Goal: Information Seeking & Learning: Learn about a topic

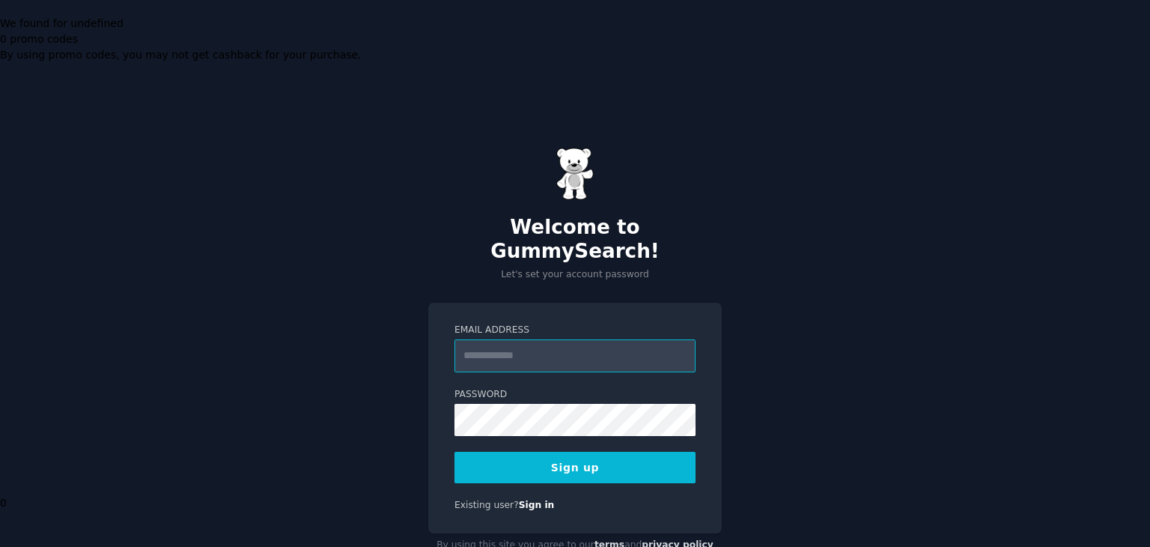
click at [513, 339] on input "Email Address" at bounding box center [575, 355] width 241 height 33
type input "**********"
click at [533, 345] on form "**********" at bounding box center [575, 404] width 241 height 160
click at [575, 452] on button "Sign up" at bounding box center [575, 467] width 241 height 31
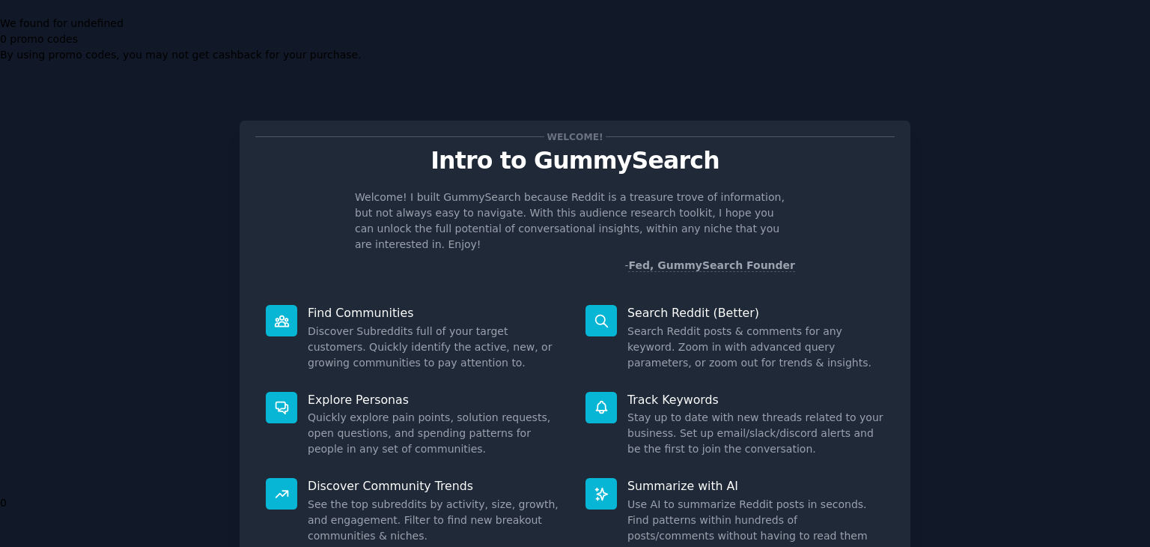
drag, startPoint x: 445, startPoint y: 131, endPoint x: 556, endPoint y: 88, distance: 119.1
click at [449, 189] on p "Welcome! I built GummySearch because Reddit is a treasure trove of information,…" at bounding box center [575, 220] width 440 height 63
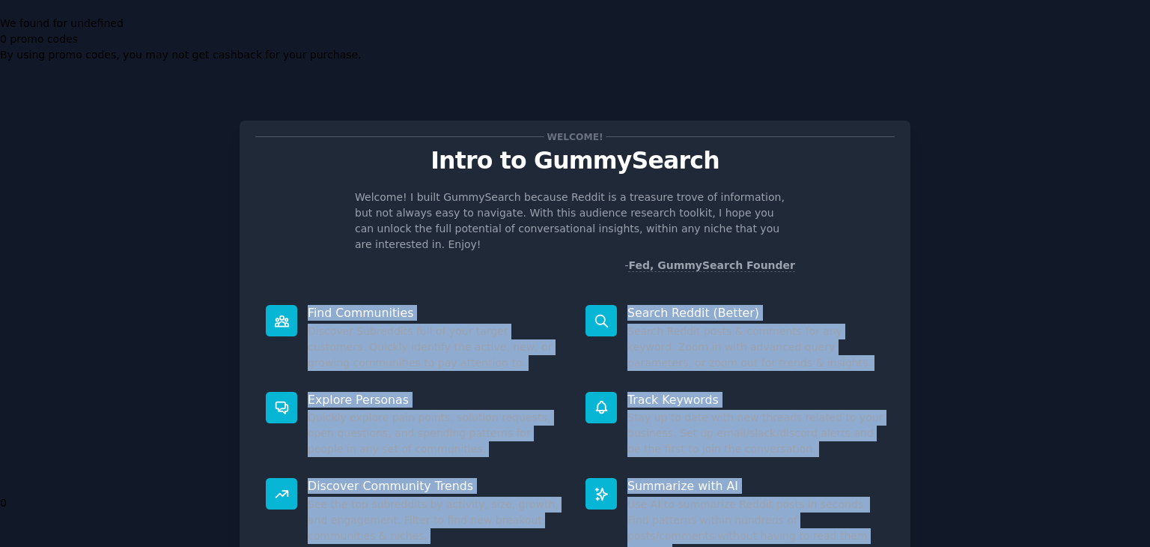
drag, startPoint x: 777, startPoint y: 449, endPoint x: 196, endPoint y: 240, distance: 616.9
click at [196, 240] on div "Welcome! Intro to GummySearch Welcome! I built GummySearch because Reddit is a …" at bounding box center [575, 388] width 1108 height 576
copy div "Find Communities Discover Subreddits full of your target customers. Quickly ide…"
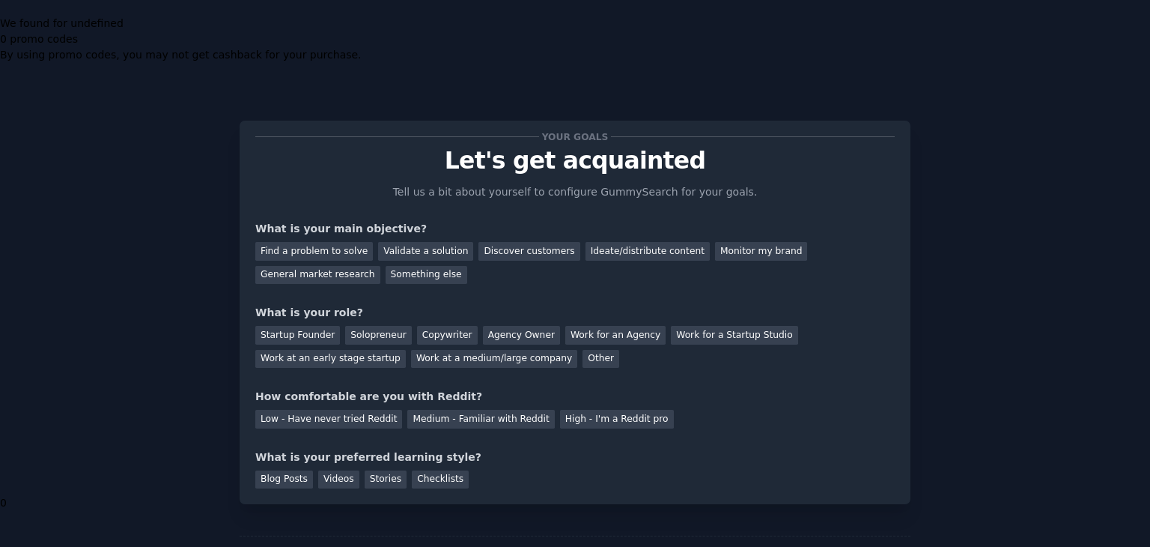
click at [1000, 353] on div "Your goals Let's get acquainted Tell us a bit about yourself to configure Gummy…" at bounding box center [575, 352] width 1108 height 505
click at [715, 242] on div "Monitor my brand" at bounding box center [761, 251] width 92 height 19
click at [406, 350] on div "Work at an early stage startup" at bounding box center [330, 359] width 151 height 19
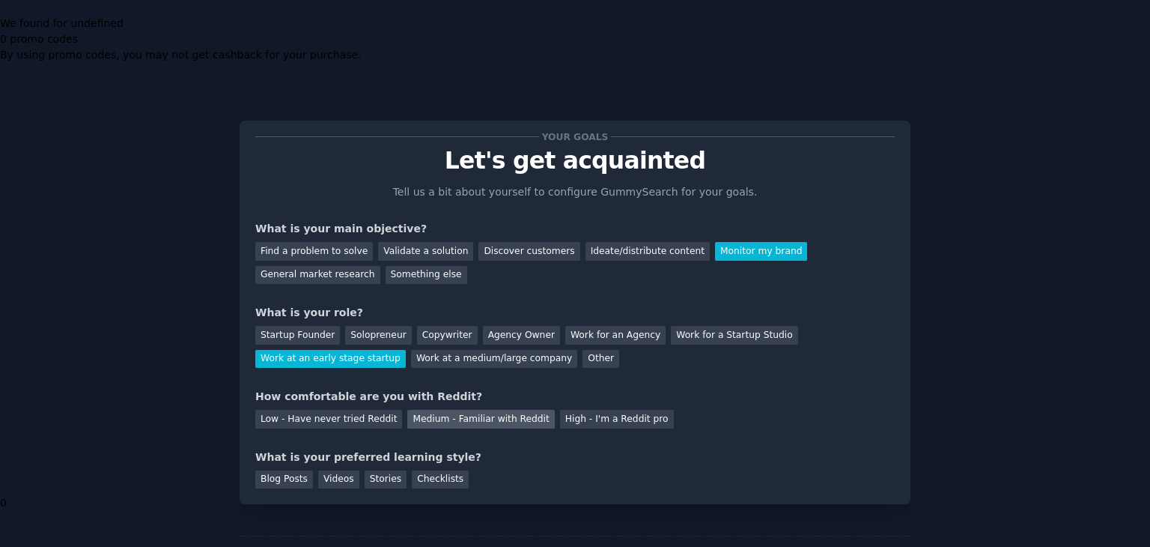
click at [442, 410] on div "Medium - Familiar with Reddit" at bounding box center [480, 419] width 147 height 19
click at [419, 470] on div "Checklists" at bounding box center [440, 479] width 57 height 19
click at [368, 470] on div "Stories" at bounding box center [386, 479] width 42 height 19
drag, startPoint x: 336, startPoint y: 402, endPoint x: 288, endPoint y: 403, distance: 48.7
click at [336, 470] on div "Videos" at bounding box center [338, 479] width 41 height 19
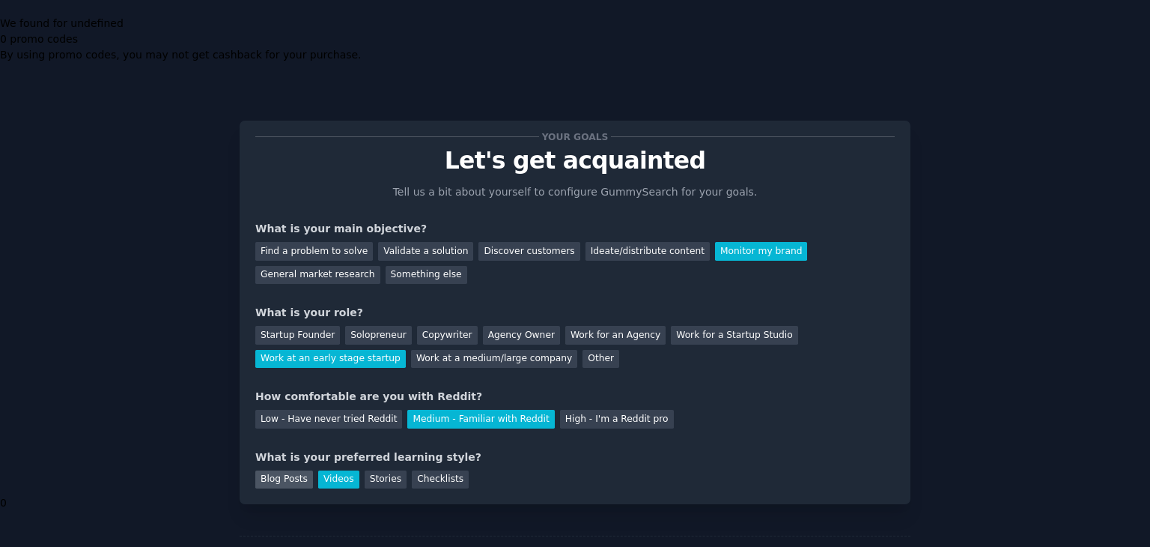
click at [288, 470] on div "Blog Posts" at bounding box center [284, 479] width 58 height 19
click at [431, 470] on div "Checklists" at bounding box center [440, 479] width 57 height 19
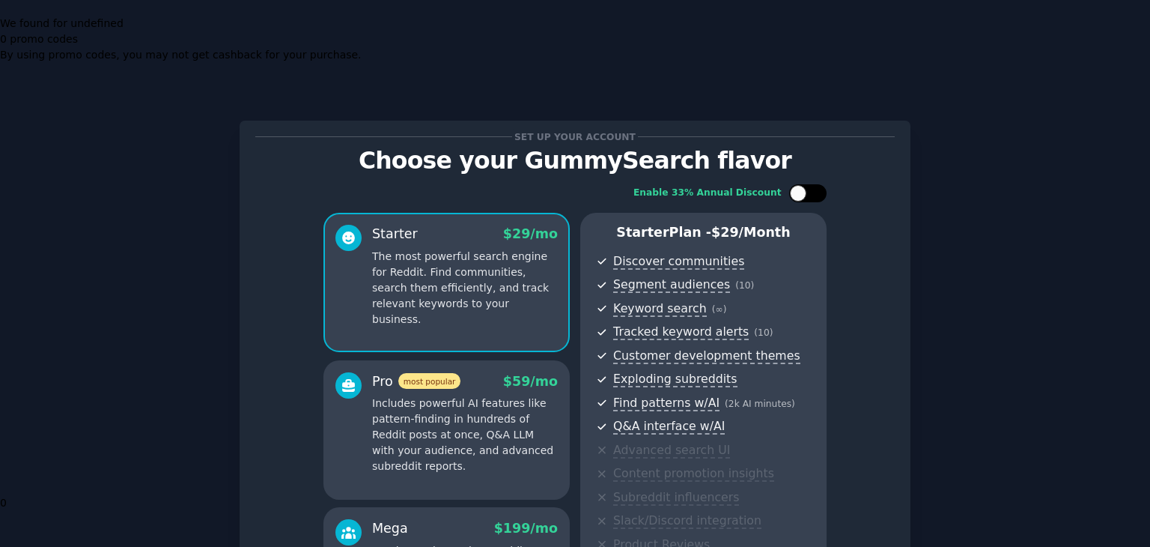
click at [813, 189] on div at bounding box center [815, 192] width 7 height 7
click at [815, 185] on div at bounding box center [818, 193] width 16 height 16
checkbox input "false"
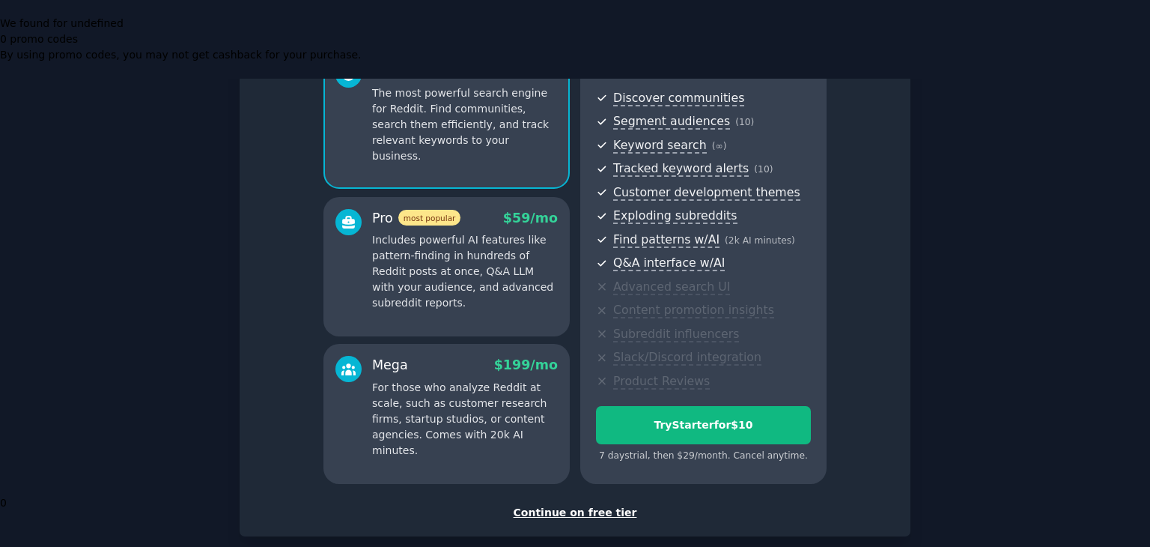
click at [604, 505] on div "Continue on free tier" at bounding box center [575, 513] width 640 height 16
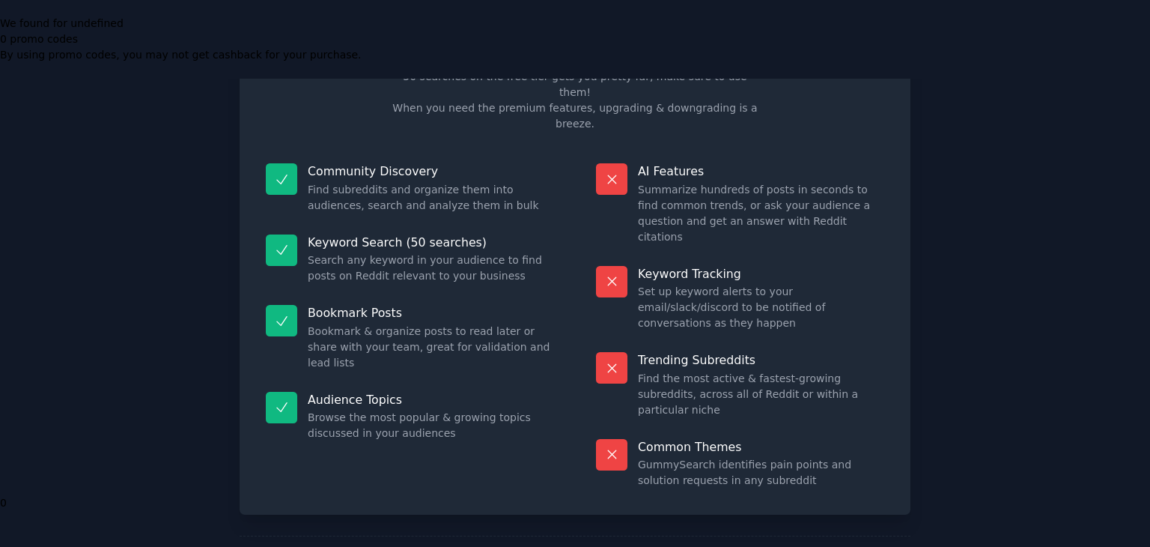
scroll to position [36, 0]
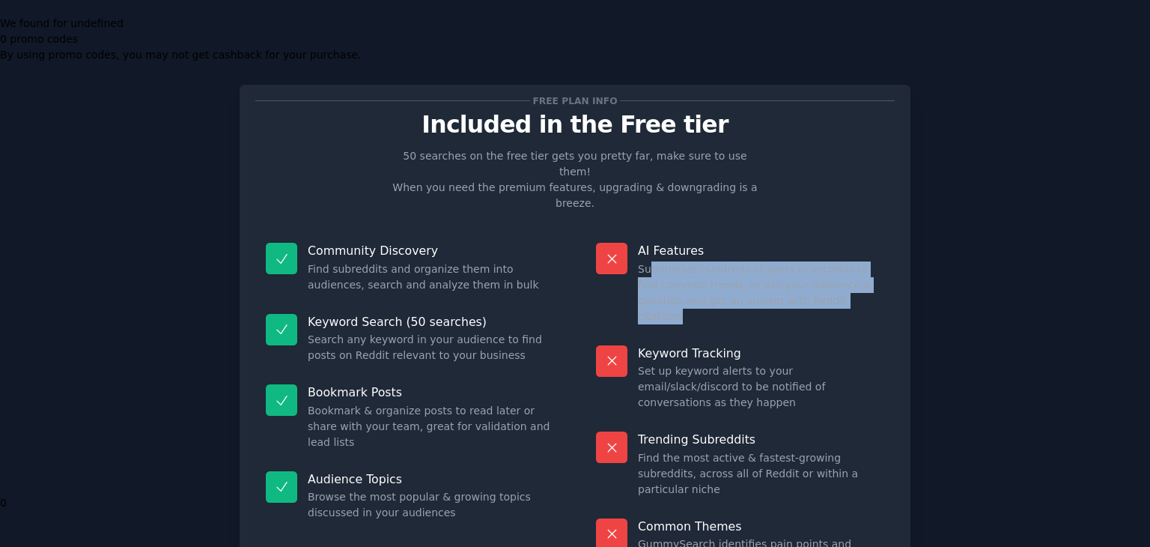
drag, startPoint x: 659, startPoint y: 160, endPoint x: 827, endPoint y: 189, distance: 170.4
click at [827, 261] on dd "Summarize hundreds of posts in seconds to find common trends, or ask your audie…" at bounding box center [761, 292] width 246 height 63
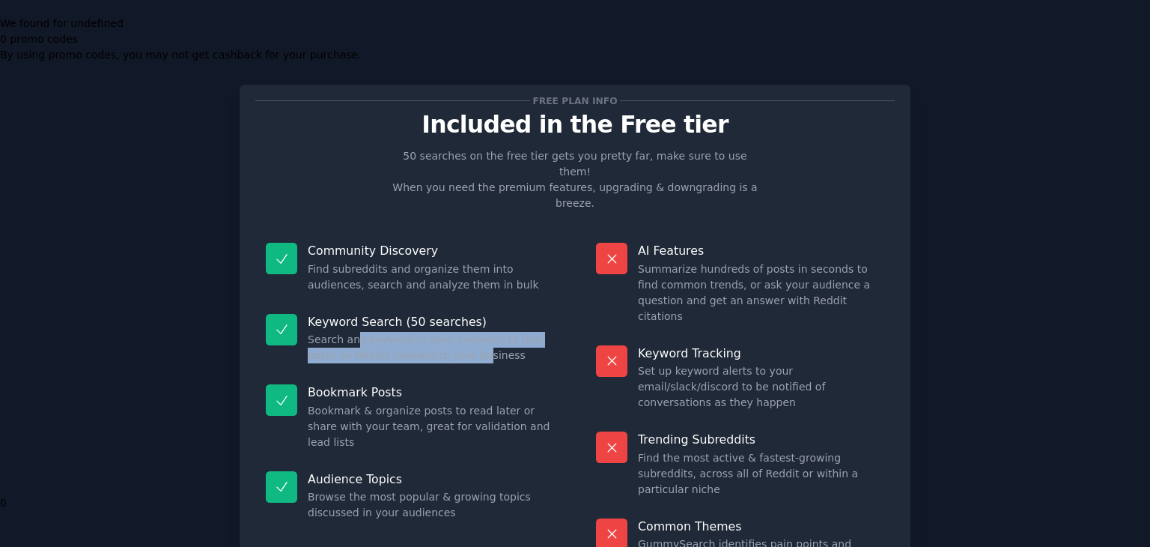
drag, startPoint x: 398, startPoint y: 229, endPoint x: 443, endPoint y: 243, distance: 47.1
click at [443, 332] on dd "Search any keyword in your audience to find posts on Reddit relevant to your bu…" at bounding box center [431, 347] width 246 height 31
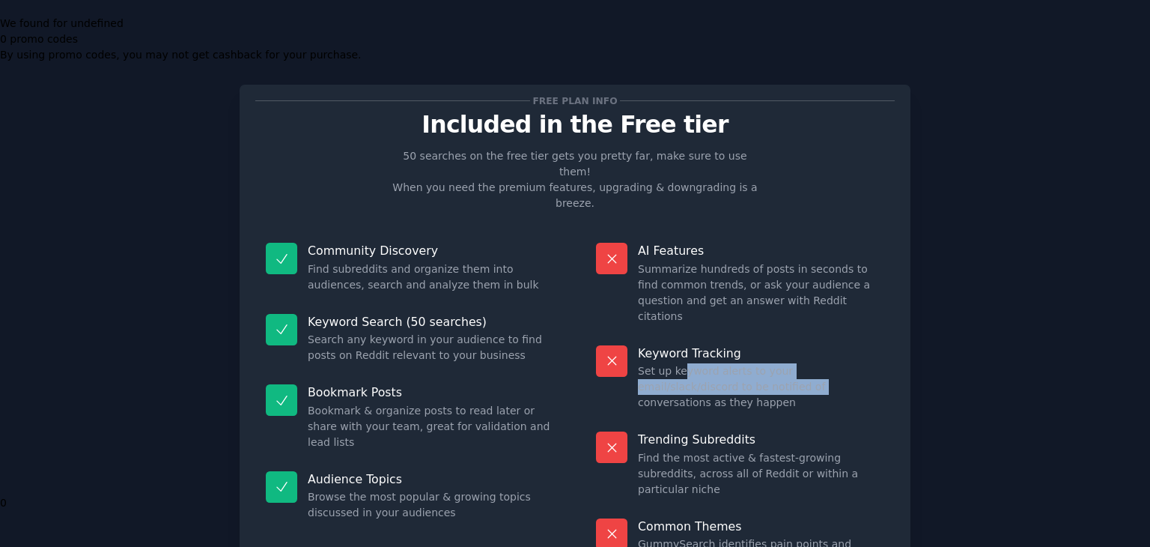
drag, startPoint x: 681, startPoint y: 243, endPoint x: 703, endPoint y: 255, distance: 25.5
click at [703, 363] on dd "Set up keyword alerts to your email/slack/discord to be notified of conversatio…" at bounding box center [761, 386] width 246 height 47
click at [647, 363] on dd "Set up keyword alerts to your email/slack/discord to be notified of conversatio…" at bounding box center [761, 386] width 246 height 47
drag, startPoint x: 671, startPoint y: 243, endPoint x: 836, endPoint y: 260, distance: 165.6
click at [836, 363] on dd "Set up keyword alerts to your email/slack/discord to be notified of conversatio…" at bounding box center [761, 386] width 246 height 47
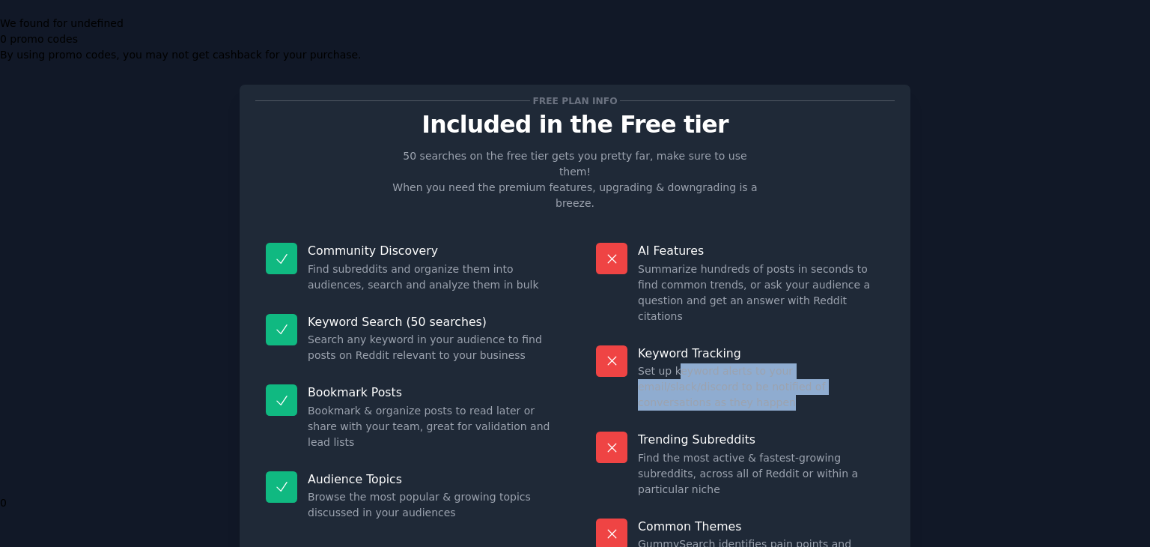
click at [738, 363] on dd "Set up keyword alerts to your email/slack/discord to be notified of conversatio…" at bounding box center [761, 386] width 246 height 47
click at [828, 363] on dd "Set up keyword alerts to your email/slack/discord to be notified of conversatio…" at bounding box center [761, 386] width 246 height 47
drag, startPoint x: 842, startPoint y: 259, endPoint x: 628, endPoint y: 246, distance: 213.8
click at [628, 335] on div "Keyword Tracking Set up keyword alerts to your email/slack/discord to be notifi…" at bounding box center [740, 378] width 309 height 87
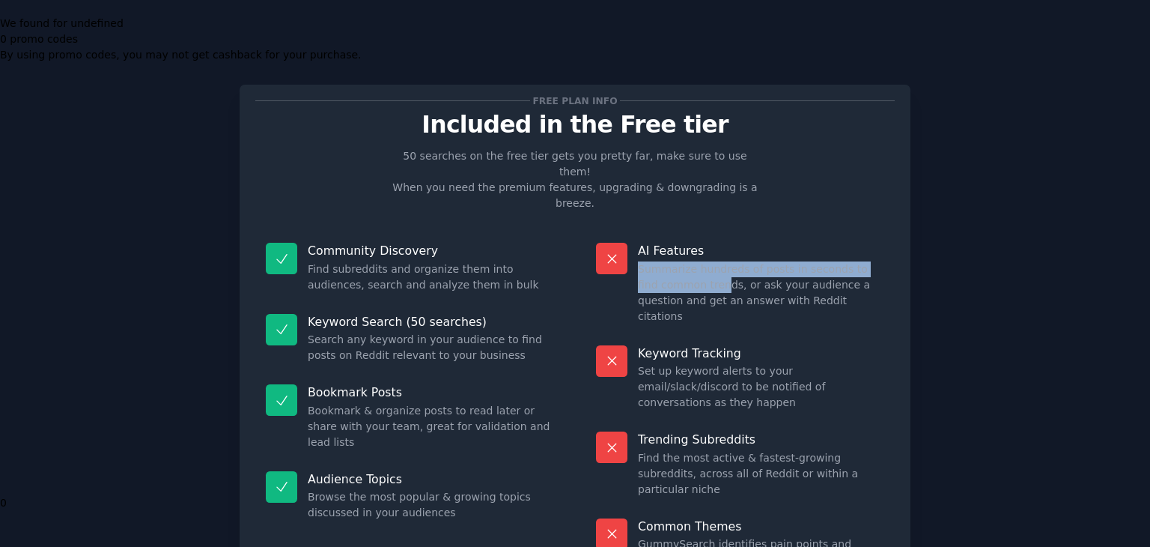
drag, startPoint x: 638, startPoint y: 160, endPoint x: 698, endPoint y: 178, distance: 62.6
click at [698, 261] on dd "Summarize hundreds of posts in seconds to find common trends, or ask your audie…" at bounding box center [761, 292] width 246 height 63
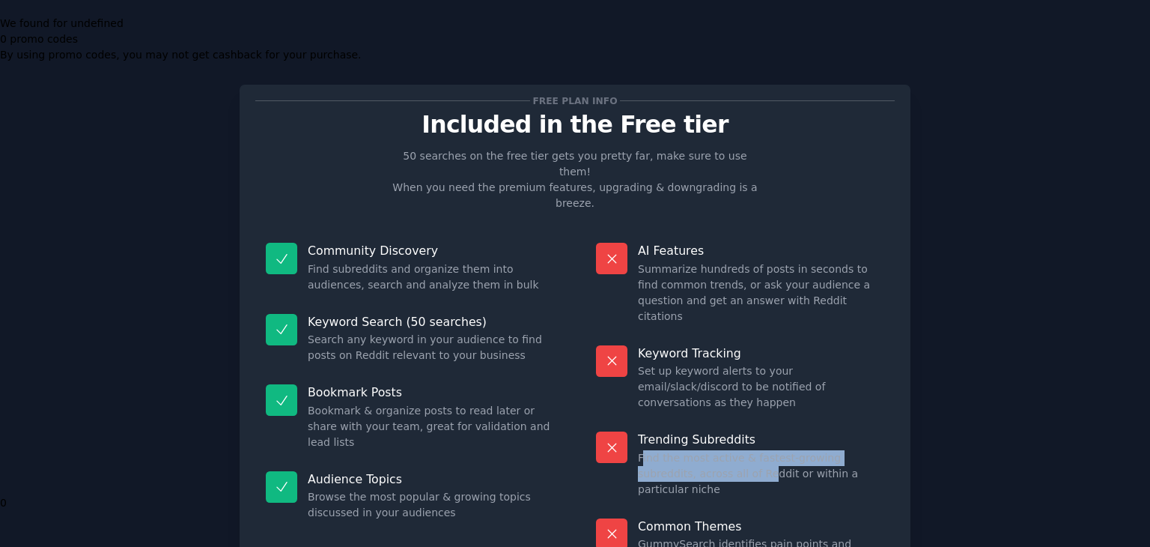
drag, startPoint x: 642, startPoint y: 315, endPoint x: 703, endPoint y: 331, distance: 62.7
click at [703, 450] on dd "Find the most active & fastest-growing subreddits, across all of Reddit or with…" at bounding box center [761, 473] width 246 height 47
click at [649, 450] on dd "Find the most active & fastest-growing subreddits, across all of Reddit or with…" at bounding box center [761, 473] width 246 height 47
drag, startPoint x: 637, startPoint y: 312, endPoint x: 872, endPoint y: 330, distance: 235.1
click at [872, 450] on dd "Find the most active & fastest-growing subreddits, across all of Reddit or with…" at bounding box center [761, 473] width 246 height 47
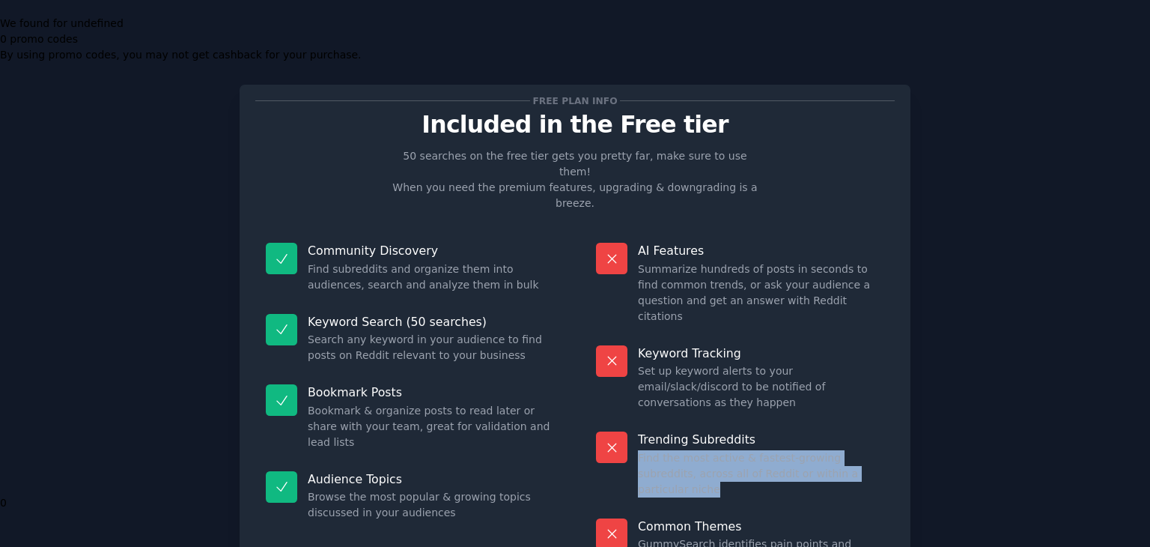
copy dd "Find the most active & fastest-growing subreddits, across all of Reddit or with…"
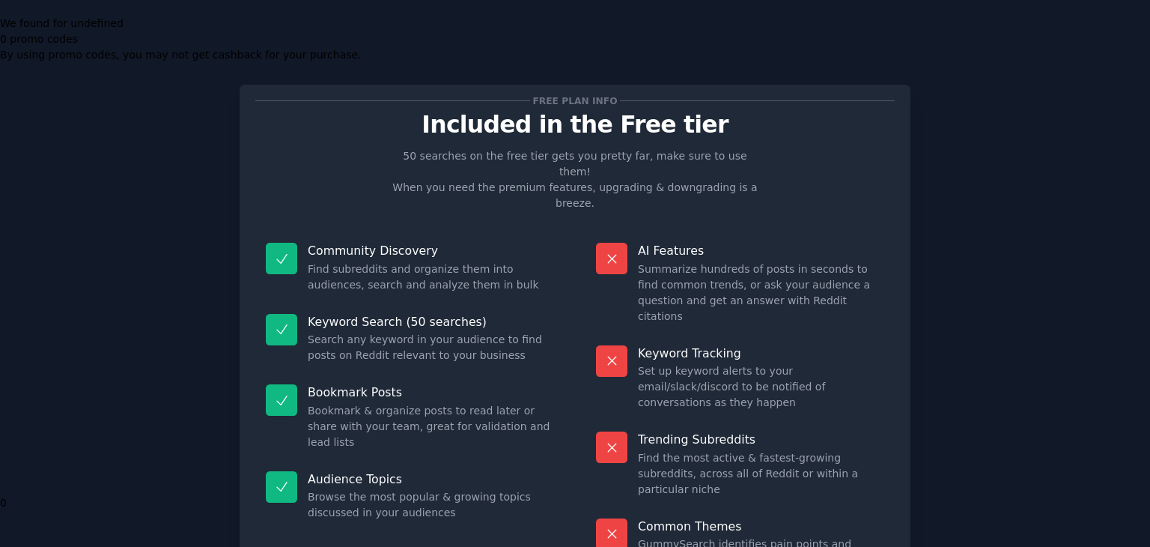
click at [753, 536] on dd "GummySearch identifies pain points and solution requests in any subreddit" at bounding box center [761, 551] width 246 height 31
click at [819, 536] on dd "GummySearch identifies pain points and solution requests in any subreddit" at bounding box center [761, 551] width 246 height 31
click at [757, 536] on dd "GummySearch identifies pain points and solution requests in any subreddit" at bounding box center [761, 551] width 246 height 31
click at [670, 363] on dd "Set up keyword alerts to your email/slack/discord to be notified of conversatio…" at bounding box center [761, 386] width 246 height 47
drag, startPoint x: 692, startPoint y: 409, endPoint x: 778, endPoint y: 405, distance: 86.2
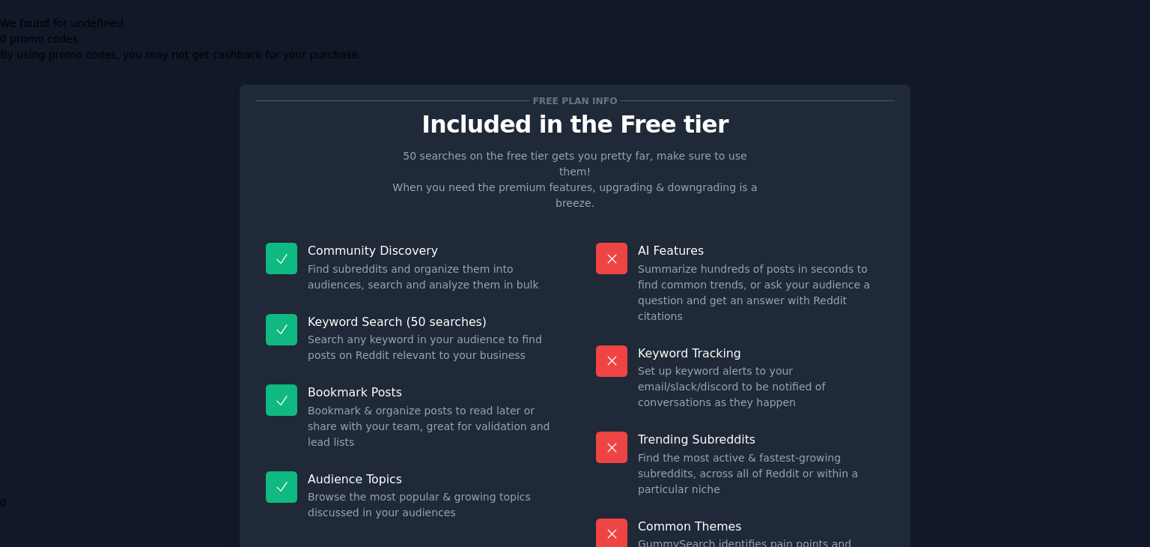
click at [778, 536] on dd "GummySearch identifies pain points and solution requests in any subreddit" at bounding box center [761, 551] width 246 height 31
click at [833, 536] on dd "GummySearch identifies pain points and solution requests in any subreddit" at bounding box center [761, 551] width 246 height 31
drag, startPoint x: 653, startPoint y: 401, endPoint x: 748, endPoint y: 410, distance: 95.5
click at [748, 508] on div "Common Themes GummySearch identifies pain points and solution requests in any s…" at bounding box center [740, 543] width 309 height 71
drag, startPoint x: 691, startPoint y: 388, endPoint x: 774, endPoint y: 407, distance: 85.2
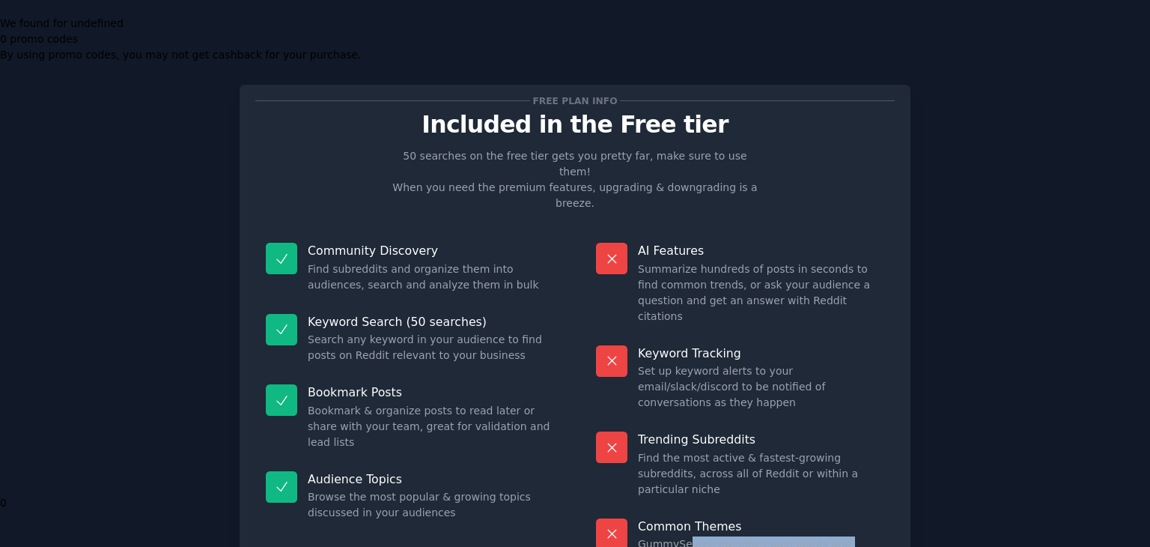
click at [774, 536] on dd "GummySearch identifies pain points and solution requests in any subreddit" at bounding box center [761, 551] width 246 height 31
click at [647, 261] on dd "Summarize hundreds of posts in seconds to find common trends, or ask your audie…" at bounding box center [761, 292] width 246 height 63
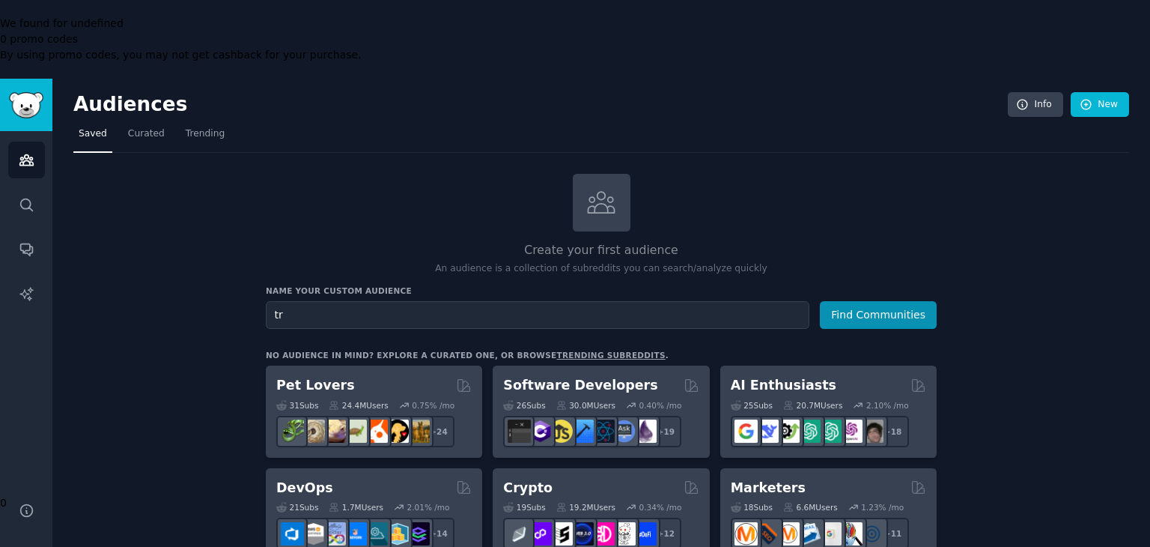
type input "t"
type input "stock traders"
click at [870, 301] on button "Find Communities" at bounding box center [878, 315] width 117 height 28
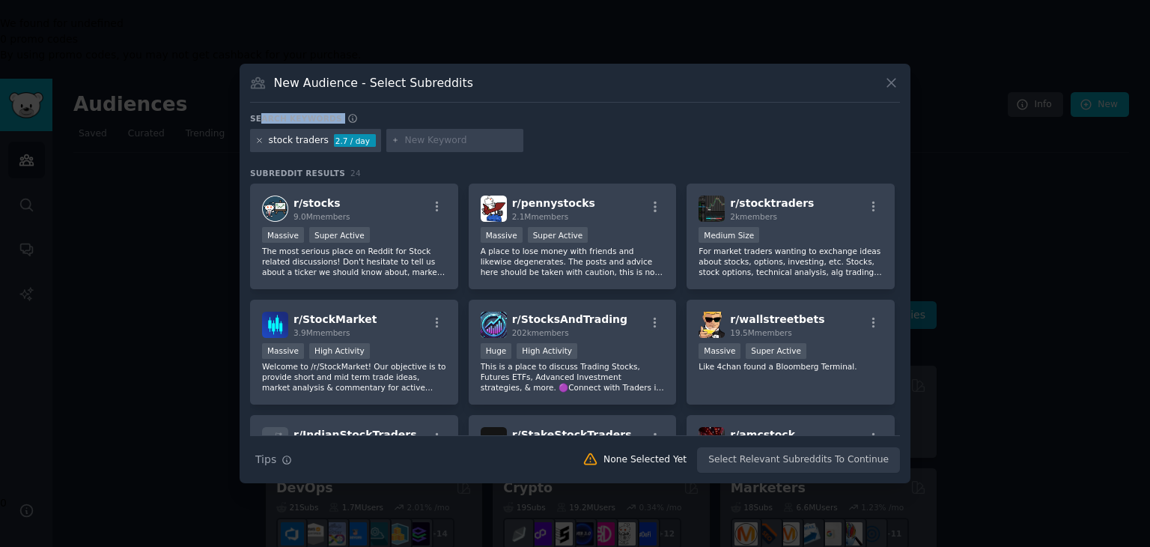
click at [258, 127] on div "Search keywords Try a 2-4 keywords your audience might mention stock traders 2.…" at bounding box center [575, 293] width 650 height 360
click at [258, 139] on icon at bounding box center [260, 141] width 4 height 4
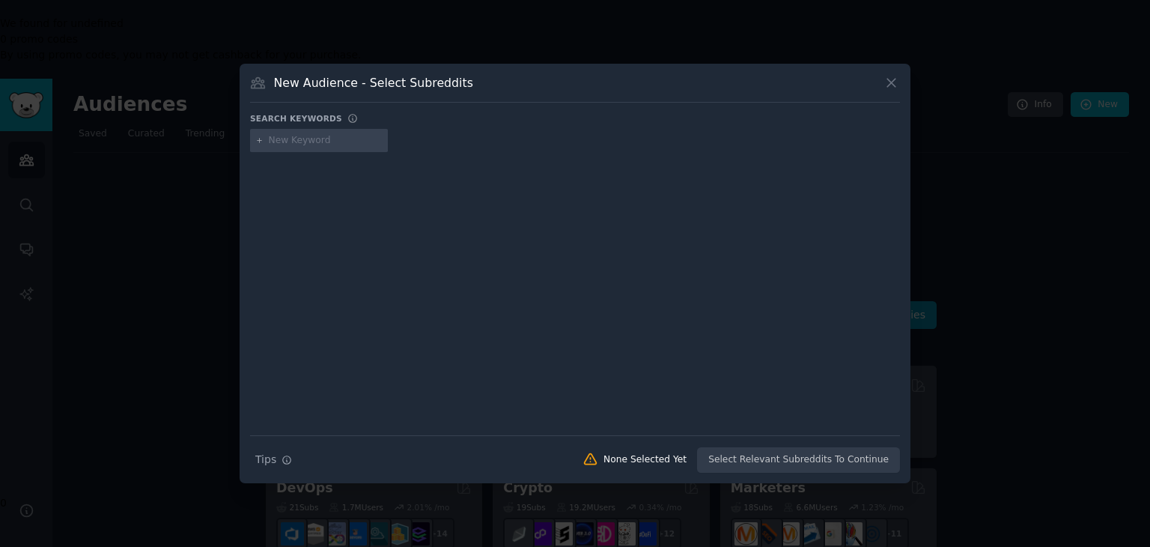
click at [284, 121] on h3 "Search keywords" at bounding box center [296, 118] width 92 height 10
click at [285, 140] on input "text" at bounding box center [326, 140] width 114 height 13
type input "algotrading"
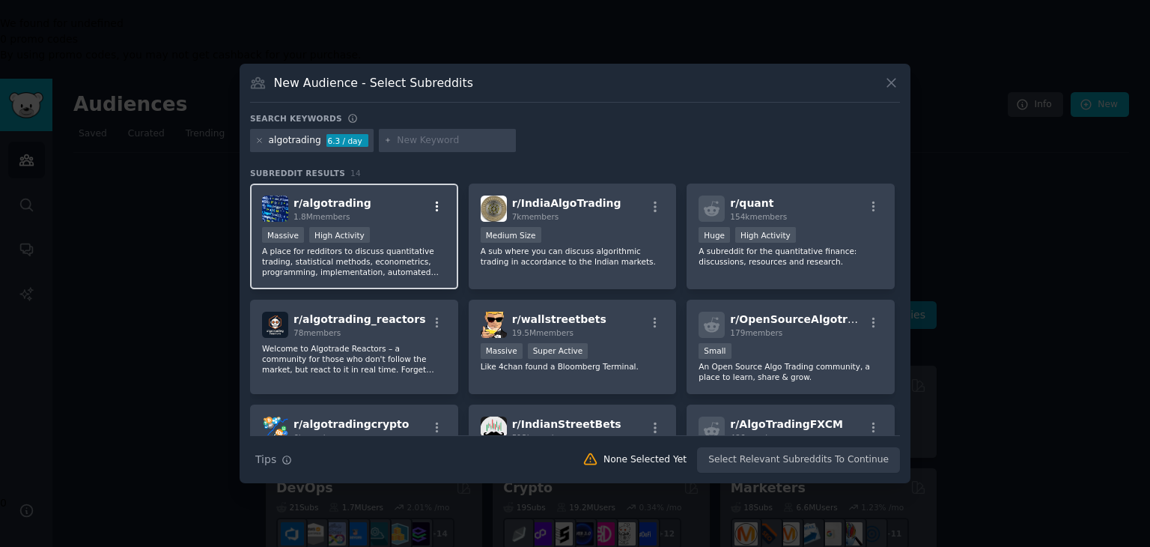
click at [439, 207] on icon "button" at bounding box center [437, 206] width 13 height 13
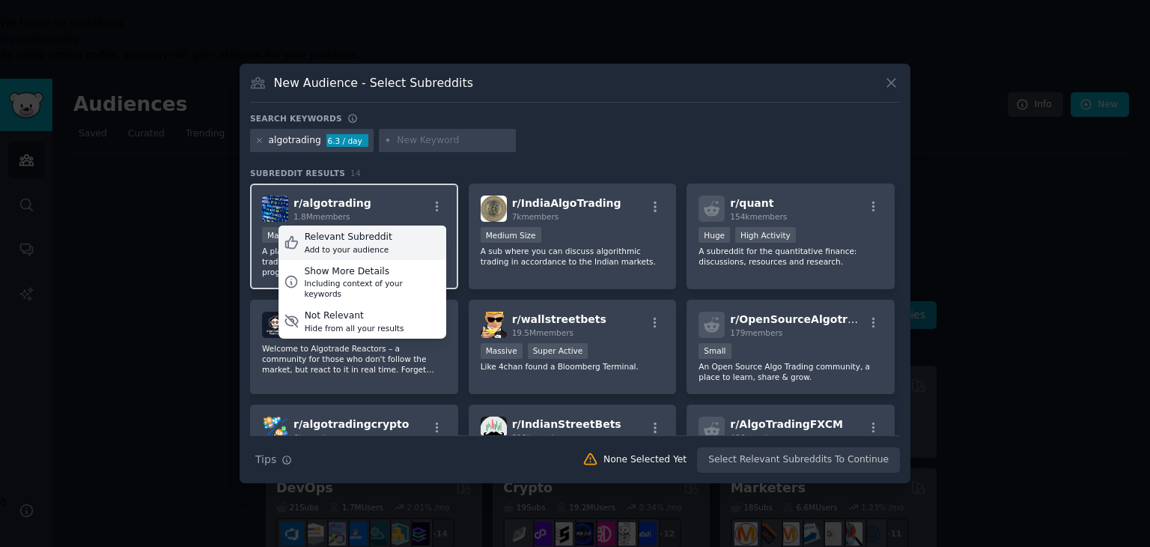
click at [383, 243] on div "Relevant Subreddit Add to your audience" at bounding box center [363, 242] width 168 height 34
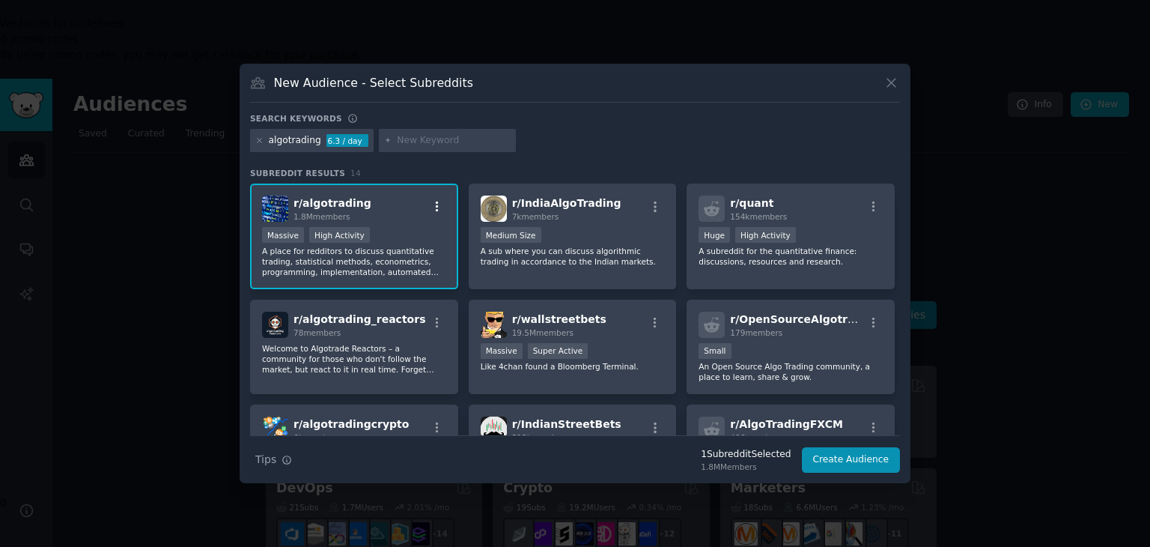
click at [437, 209] on icon "button" at bounding box center [437, 206] width 3 height 10
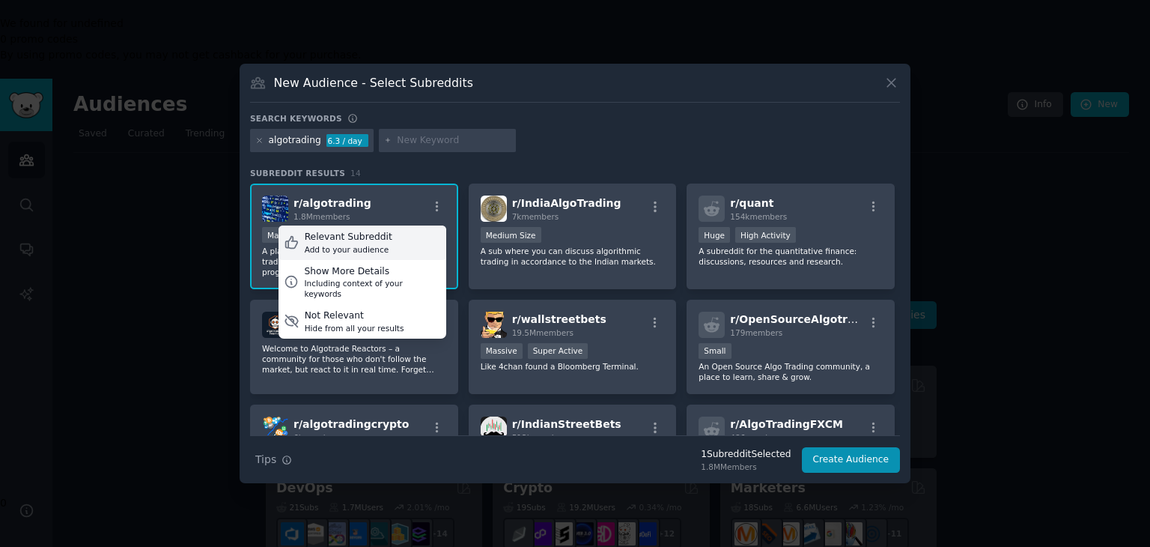
click at [296, 247] on icon at bounding box center [292, 242] width 16 height 16
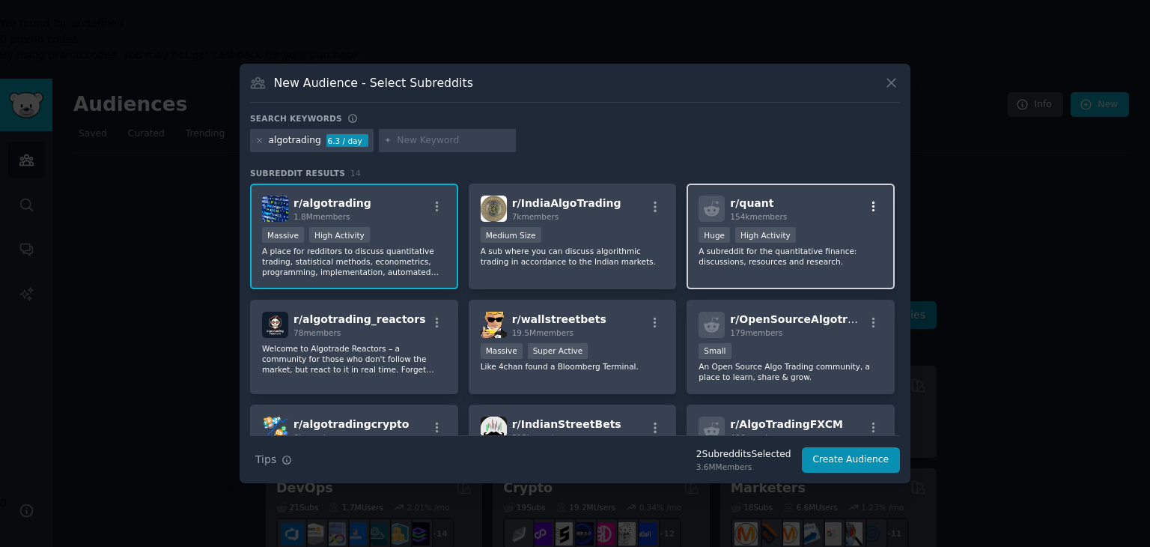
click at [876, 204] on icon "button" at bounding box center [873, 206] width 13 height 13
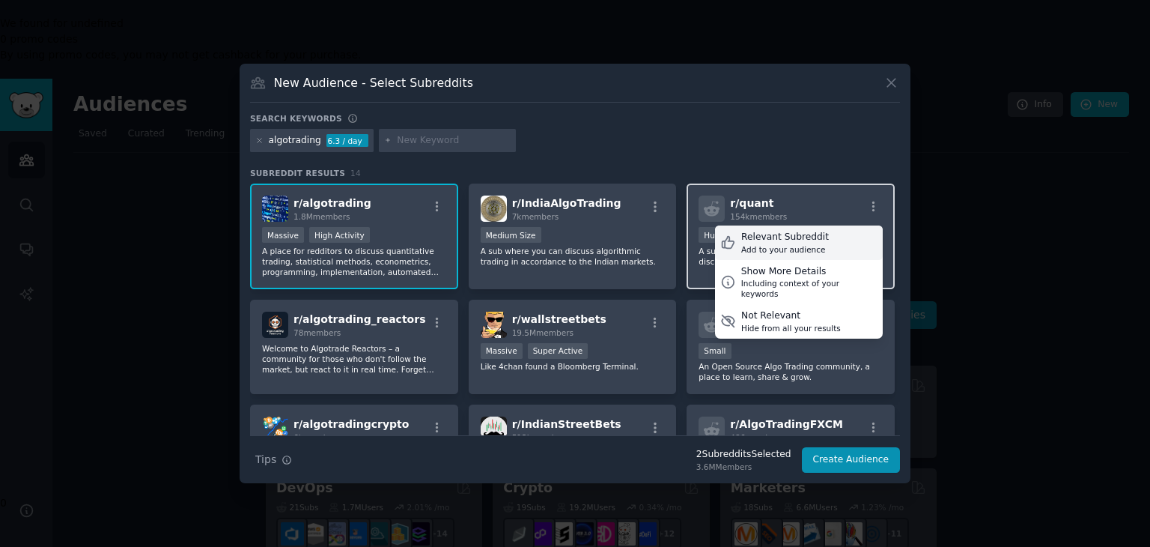
click at [758, 246] on div "Add to your audience" at bounding box center [785, 249] width 88 height 10
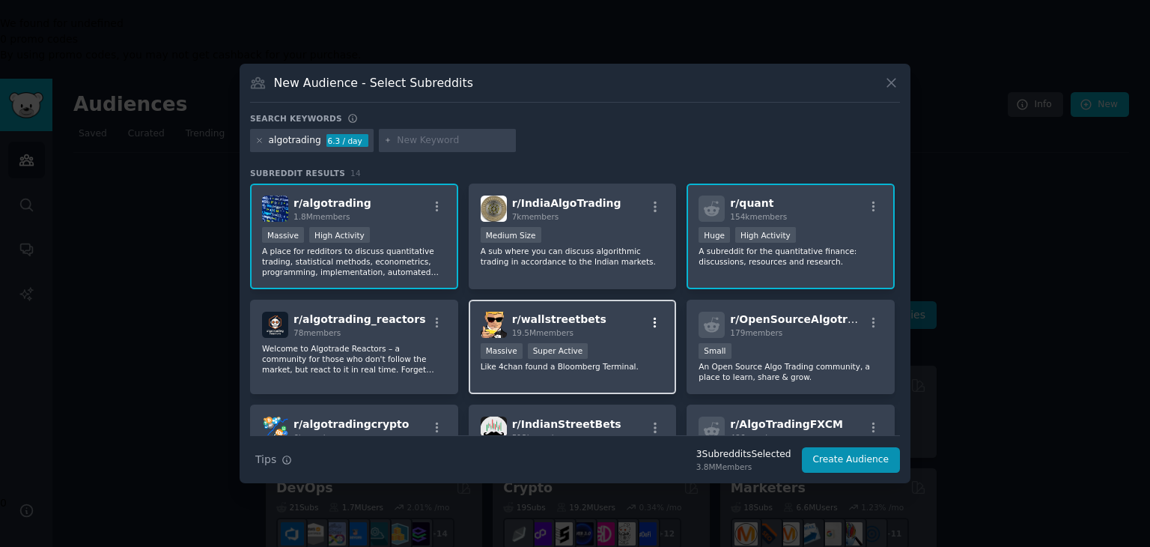
click at [649, 319] on icon "button" at bounding box center [655, 322] width 13 height 13
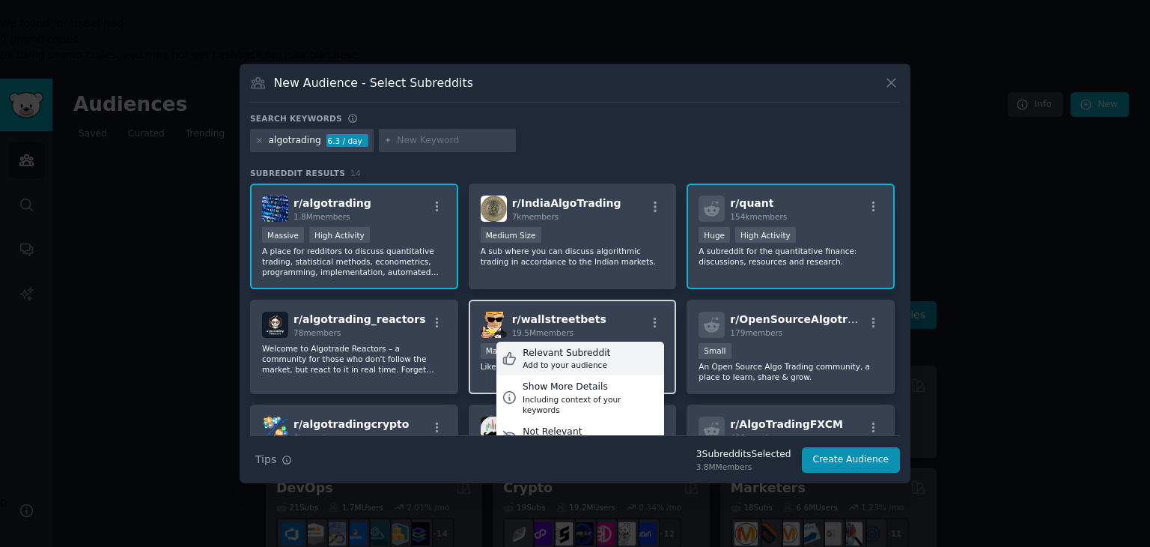
click at [557, 366] on div "Add to your audience" at bounding box center [567, 365] width 88 height 10
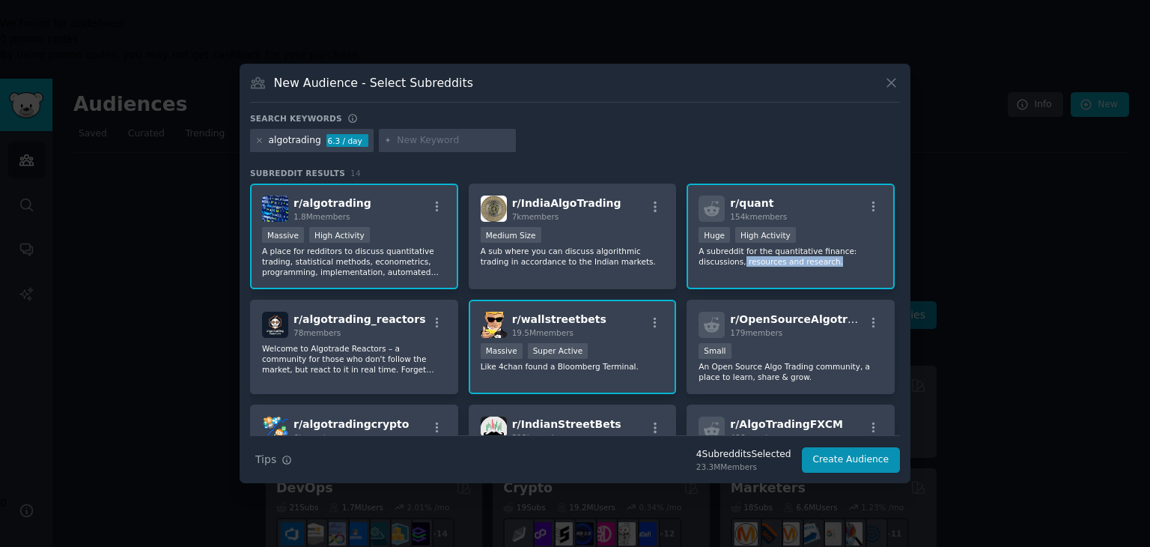
drag, startPoint x: 896, startPoint y: 252, endPoint x: 896, endPoint y: 270, distance: 18.7
click at [896, 270] on div "r/ algotrading 1.8M members >= 80th percentile for submissions / day Massive Hi…" at bounding box center [575, 404] width 650 height 442
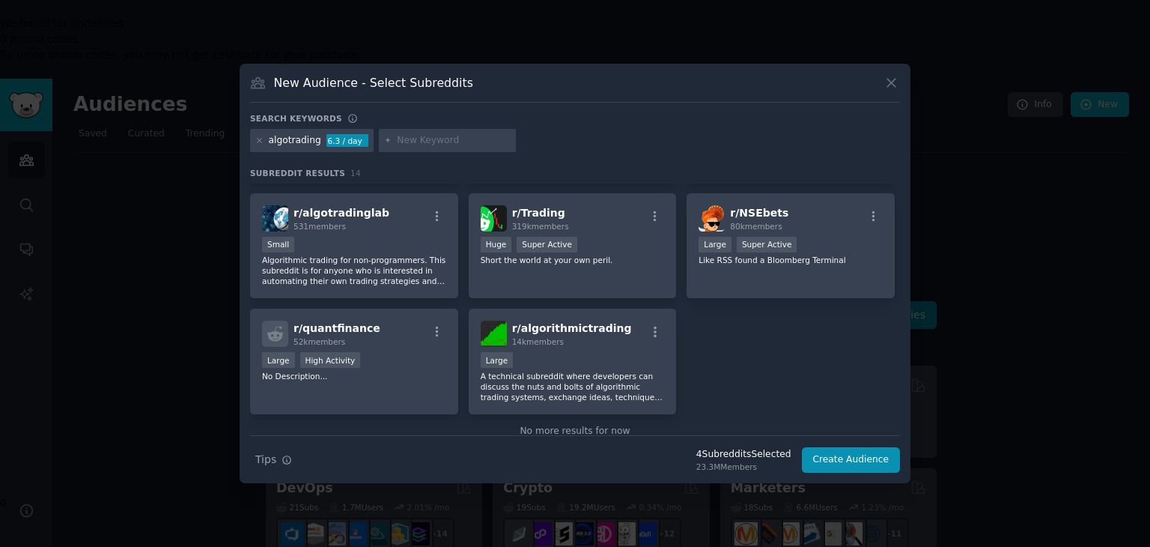
scroll to position [339, 0]
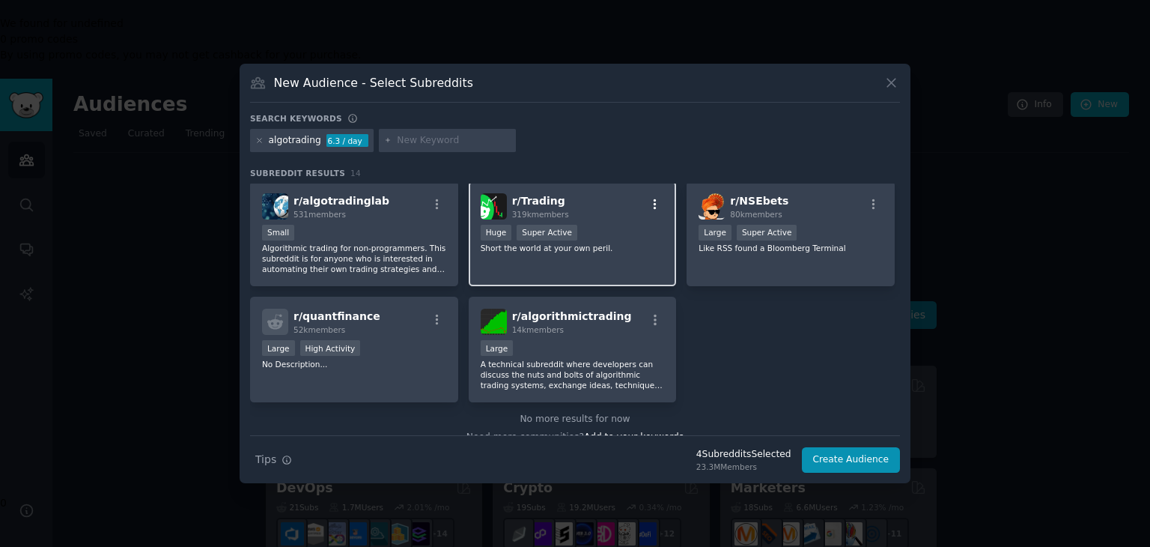
click at [657, 204] on icon "button" at bounding box center [655, 204] width 13 height 13
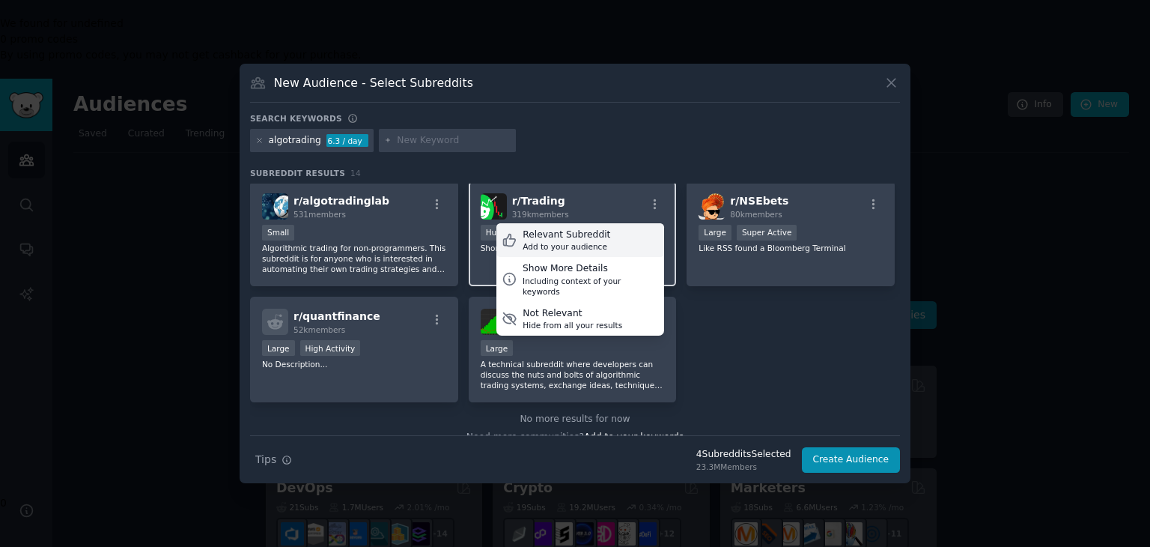
click at [572, 243] on div "Add to your audience" at bounding box center [567, 246] width 88 height 10
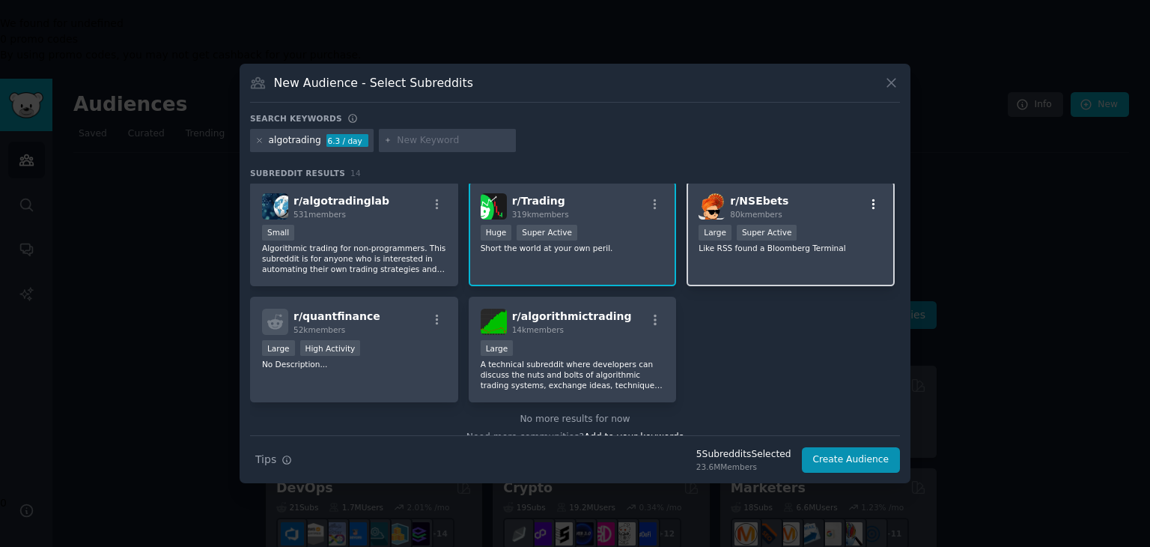
click at [872, 199] on icon "button" at bounding box center [873, 204] width 13 height 13
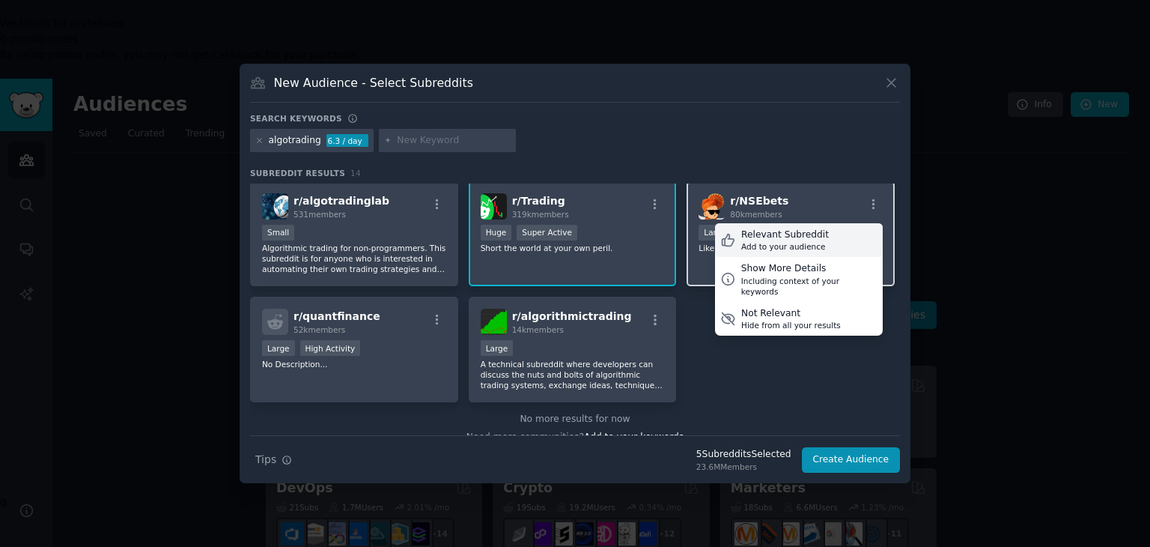
click at [804, 243] on div "Add to your audience" at bounding box center [785, 246] width 88 height 10
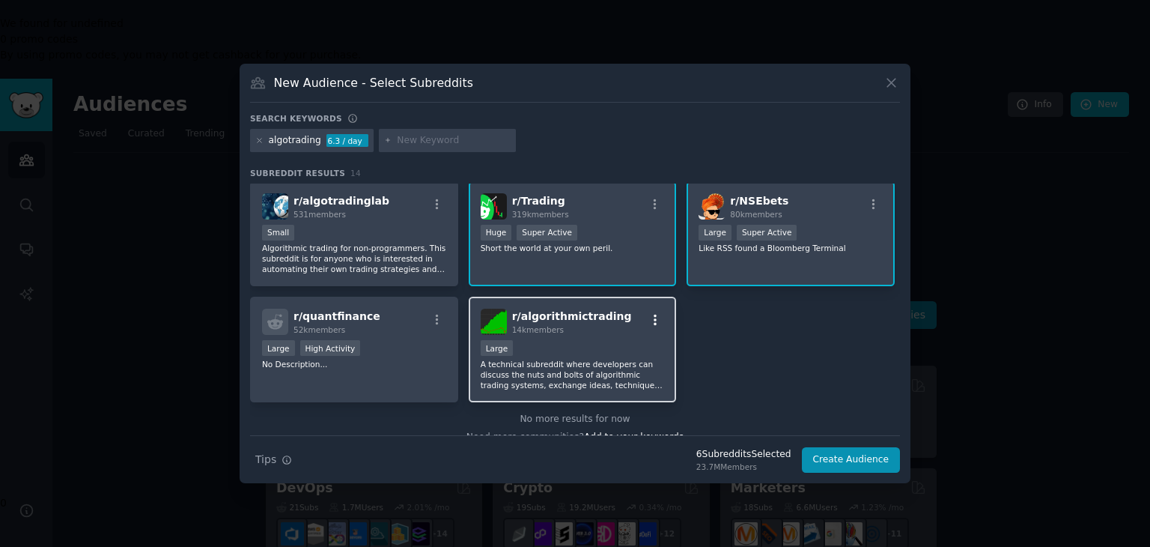
click at [654, 318] on icon "button" at bounding box center [655, 320] width 3 height 10
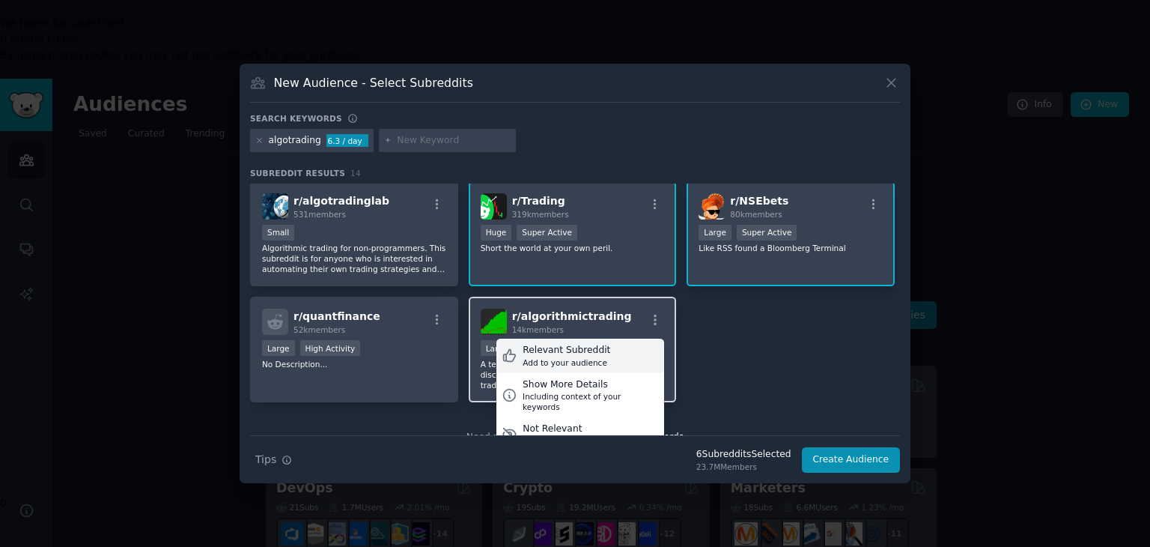
click at [593, 357] on div "Add to your audience" at bounding box center [567, 362] width 88 height 10
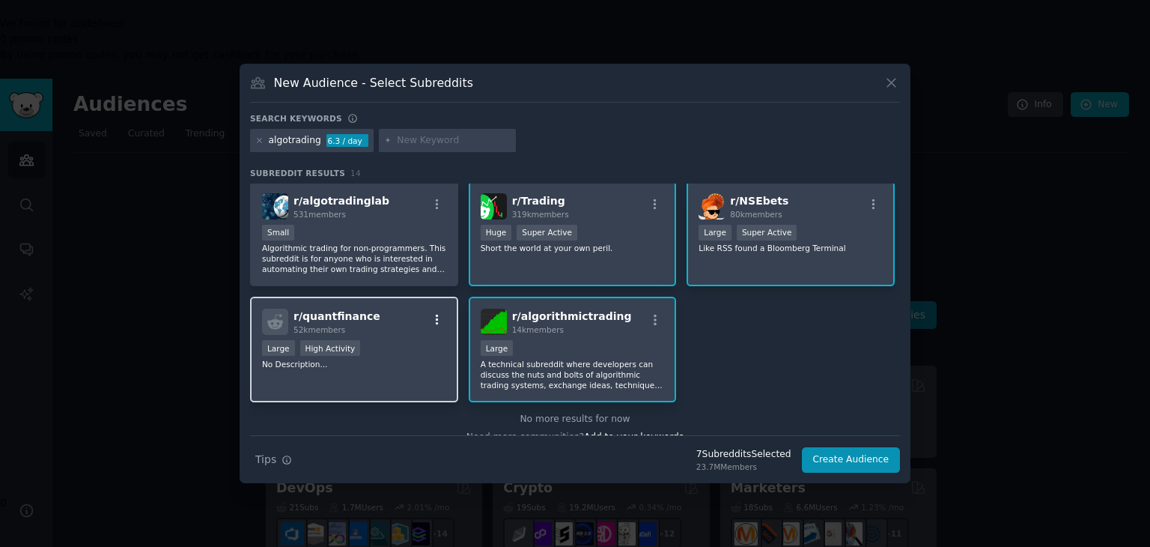
click at [432, 313] on icon "button" at bounding box center [437, 319] width 13 height 13
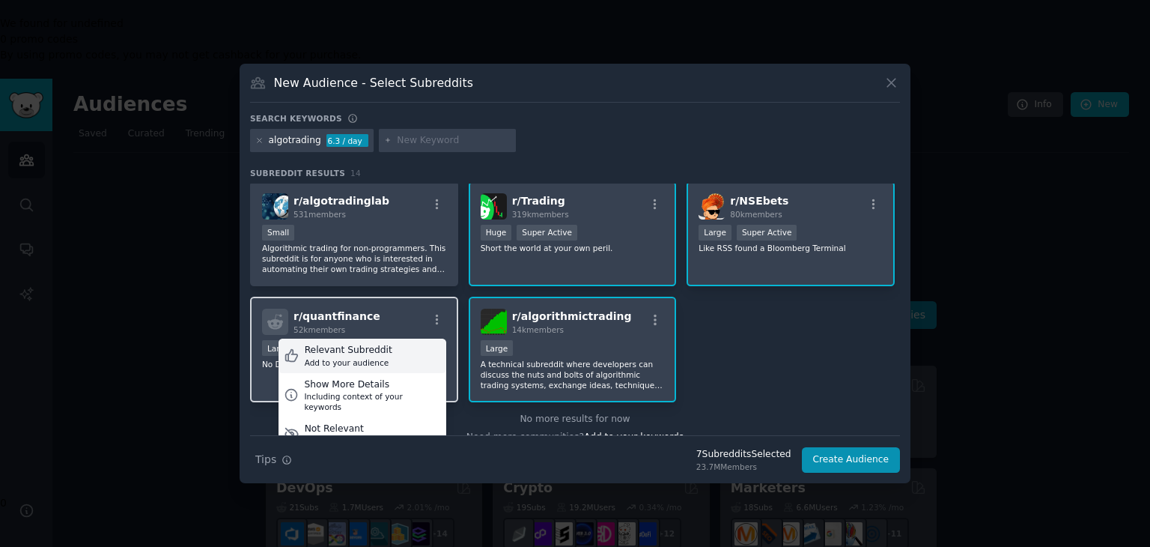
click at [389, 348] on div "Relevant Subreddit Add to your audience" at bounding box center [363, 356] width 168 height 34
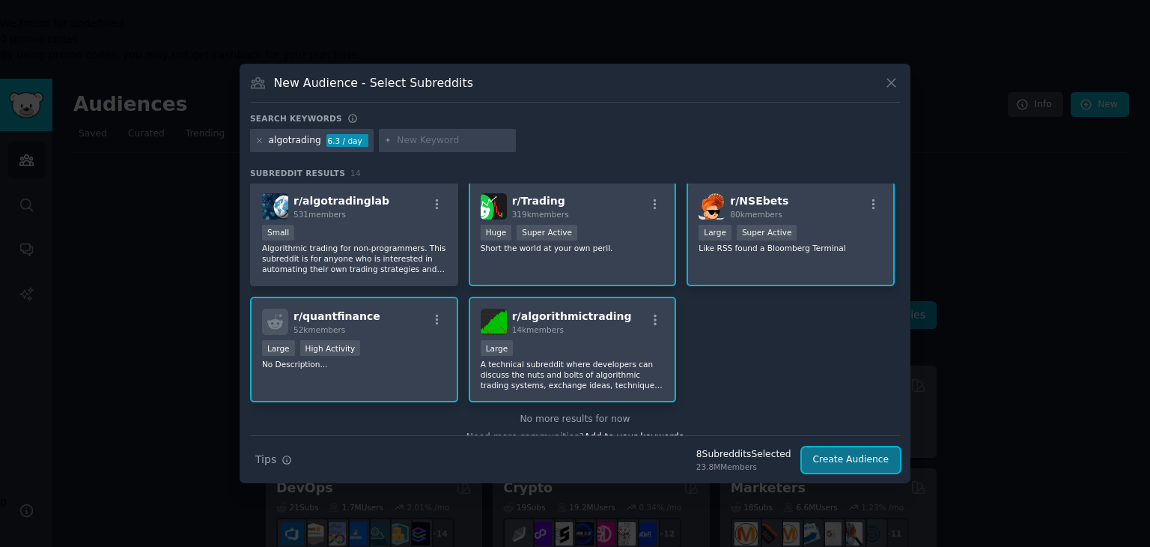
click at [825, 461] on button "Create Audience" at bounding box center [851, 459] width 99 height 25
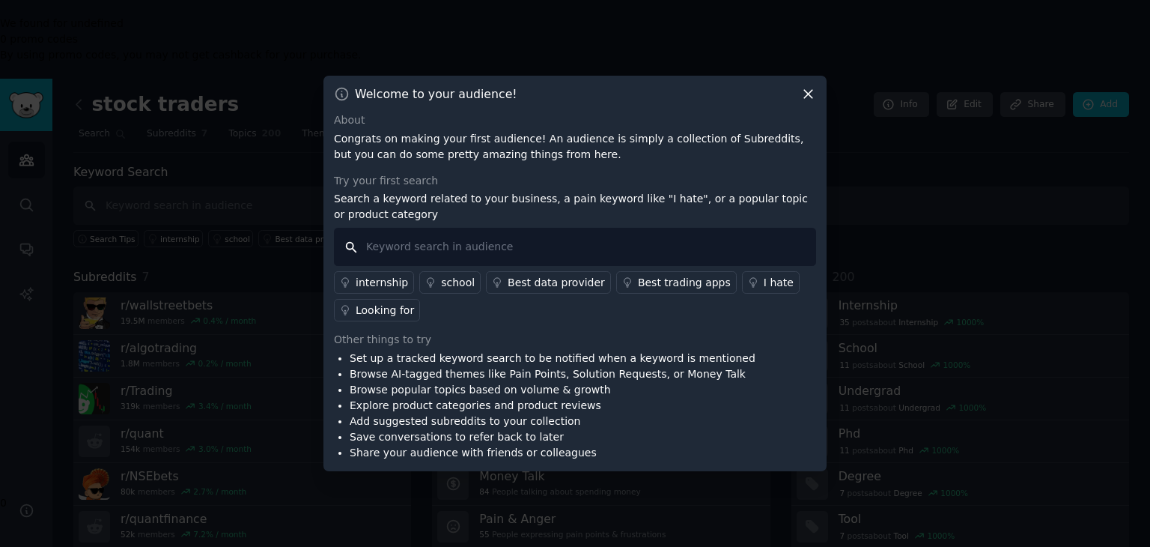
click at [444, 240] on input "text" at bounding box center [575, 247] width 482 height 38
type input "d"
type input "financial data api"
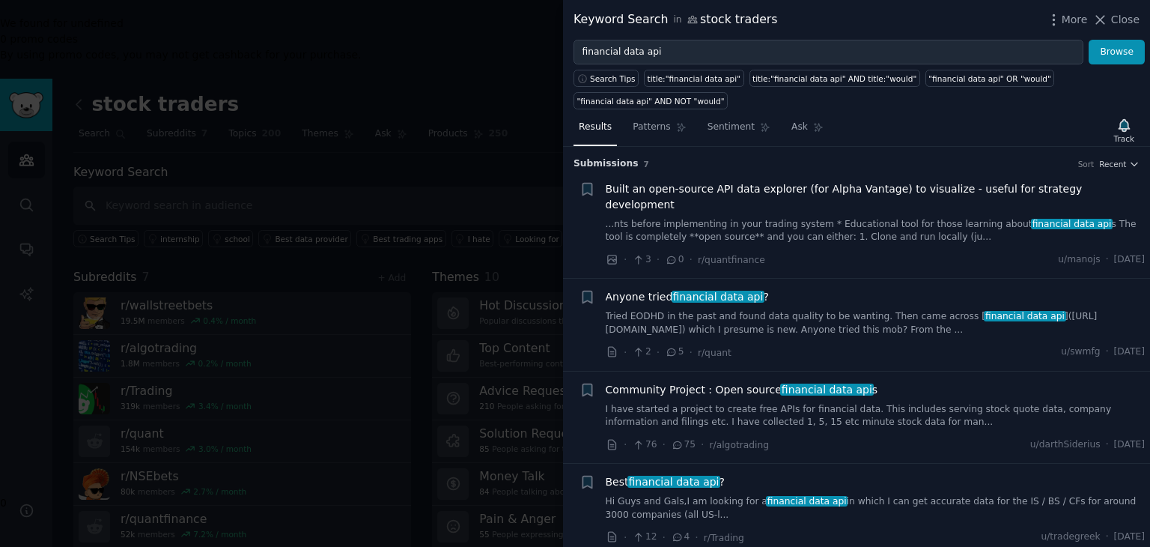
click at [885, 312] on link "Tried EODHD in the past and found data quality to be wanting. Then came across …" at bounding box center [876, 323] width 540 height 26
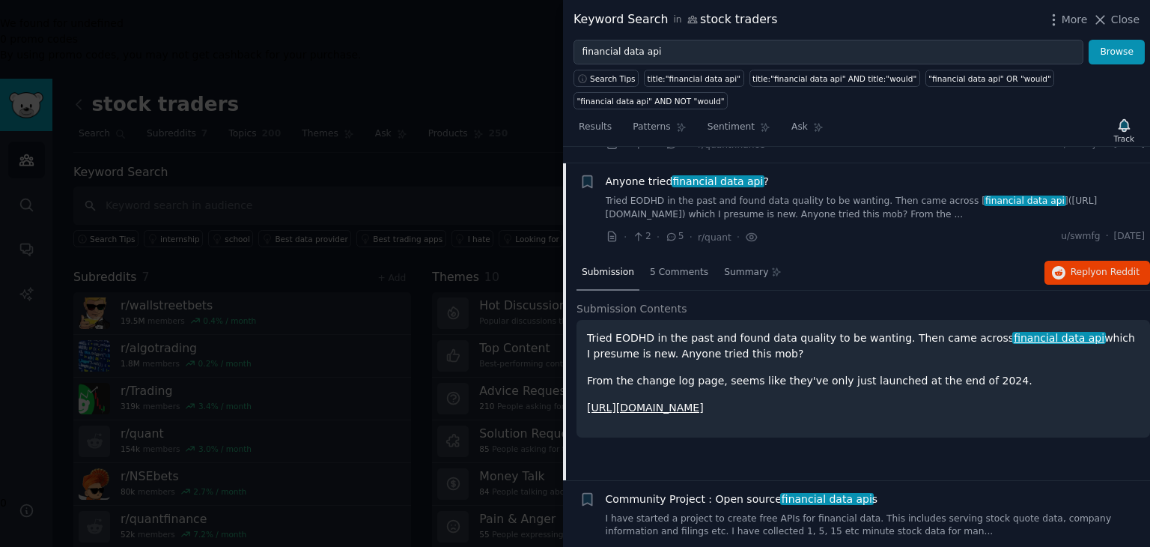
scroll to position [116, 0]
click at [695, 265] on span "5 Comments" at bounding box center [679, 271] width 58 height 13
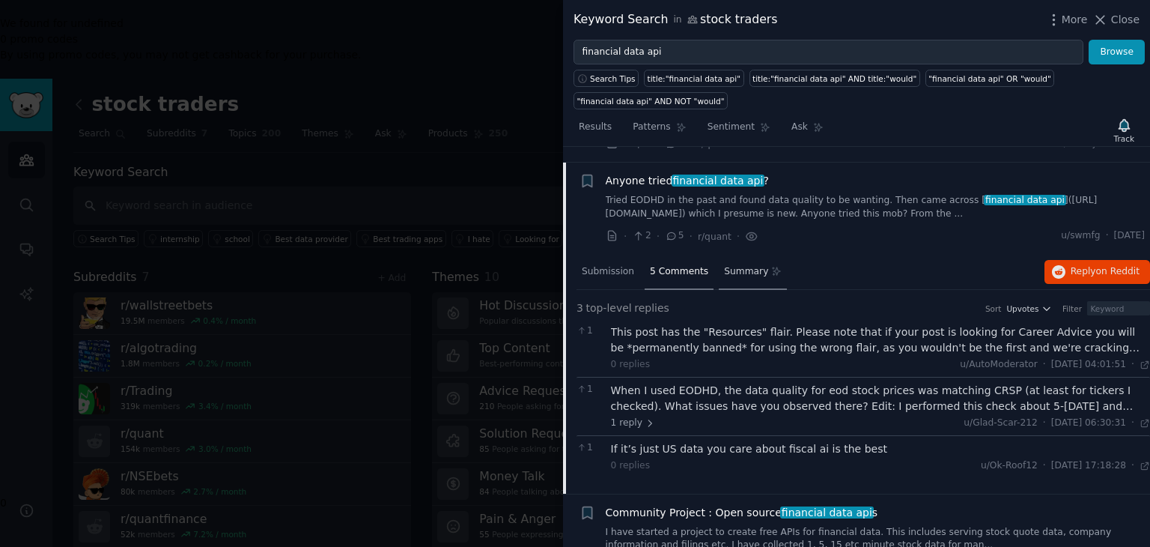
click at [740, 265] on span "Summary" at bounding box center [746, 271] width 44 height 13
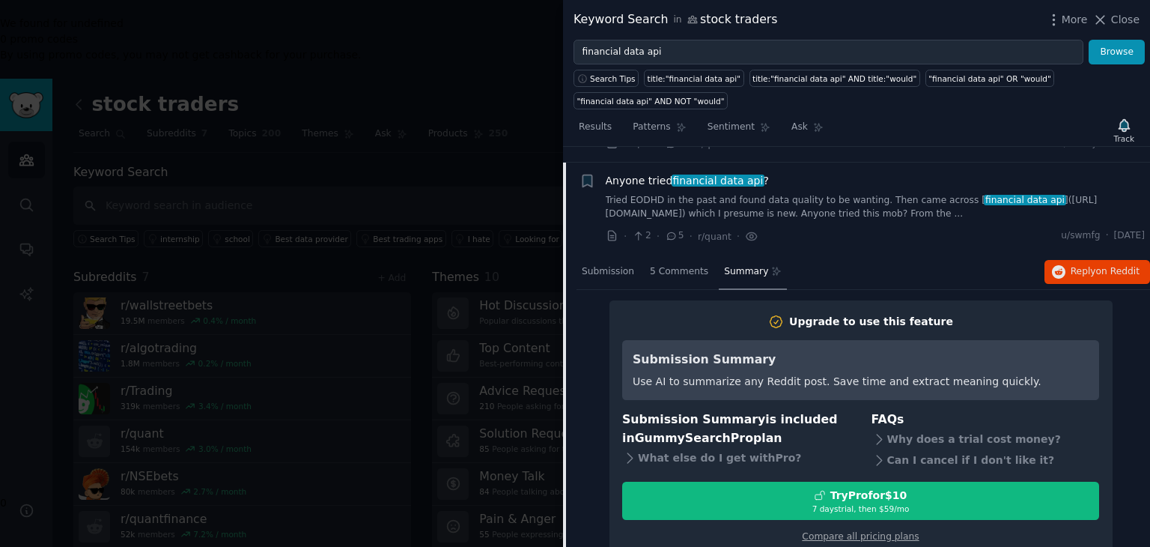
click at [857, 194] on link "Tried EODHD in the past and found data quality to be wanting. Then came across …" at bounding box center [876, 207] width 540 height 26
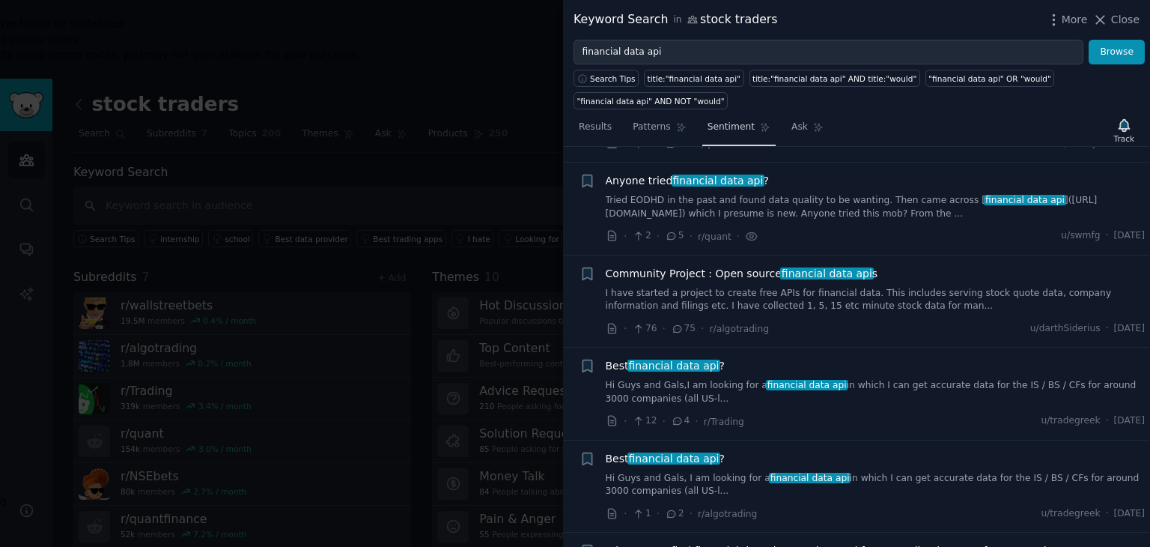
click at [723, 128] on span "Sentiment" at bounding box center [731, 127] width 47 height 13
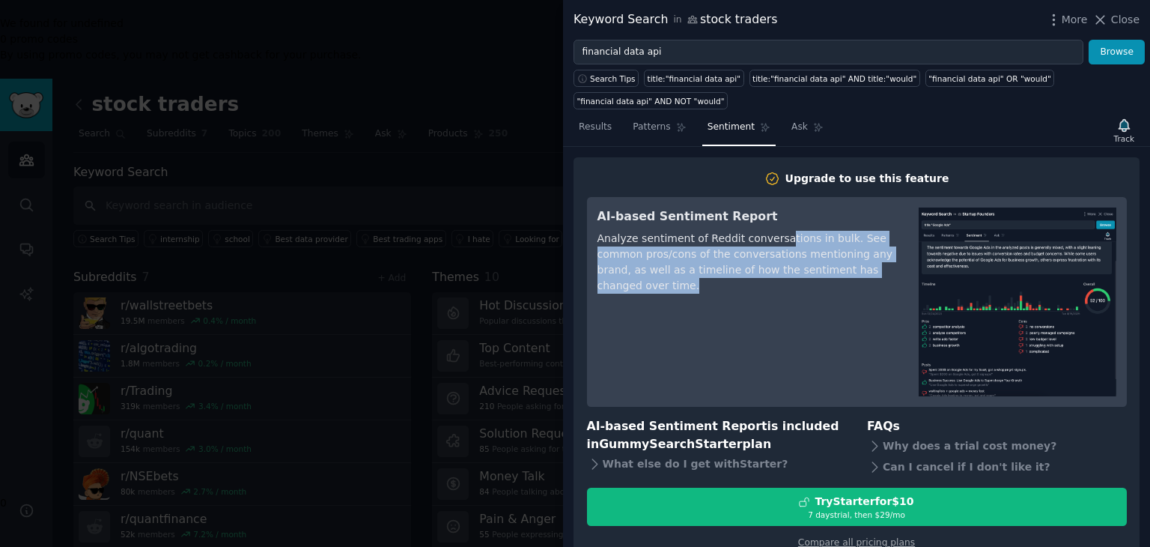
drag, startPoint x: 795, startPoint y: 241, endPoint x: 855, endPoint y: 299, distance: 82.6
click at [855, 299] on div "AI-based Sentiment Report Analyze sentiment of Reddit conversations in bulk. Se…" at bounding box center [748, 301] width 300 height 189
click at [832, 375] on div "AI-based Sentiment Report Analyze sentiment of Reddit conversations in bulk. Se…" at bounding box center [748, 301] width 300 height 189
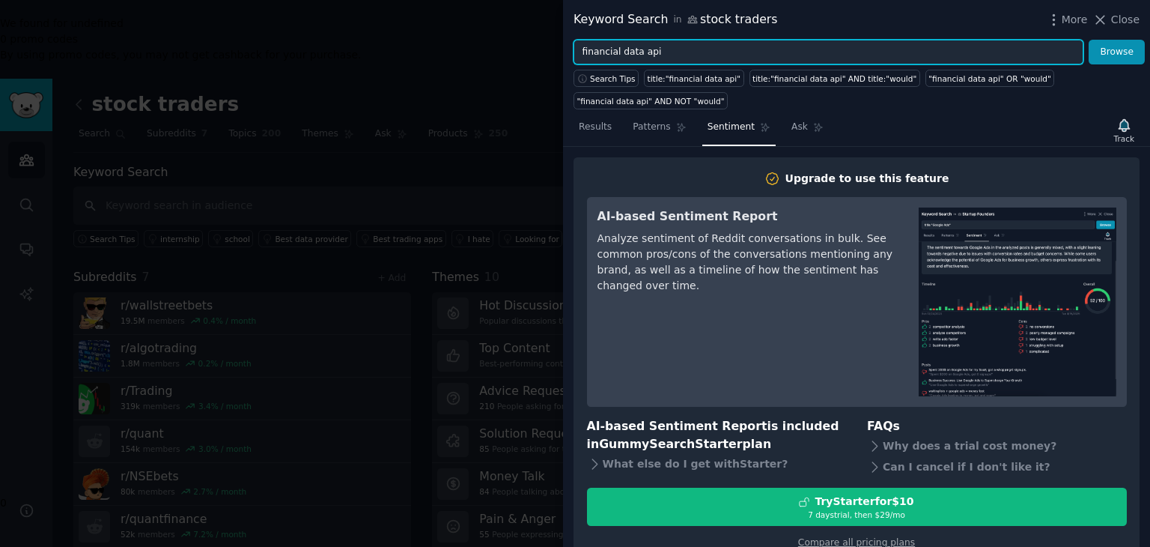
drag, startPoint x: 722, startPoint y: 55, endPoint x: 473, endPoint y: 42, distance: 249.0
click at [473, 42] on div "Keyword Search in stock traders More Close financial data api Browse Search Tip…" at bounding box center [575, 273] width 1150 height 547
click at [1089, 40] on button "Browse" at bounding box center [1117, 52] width 56 height 25
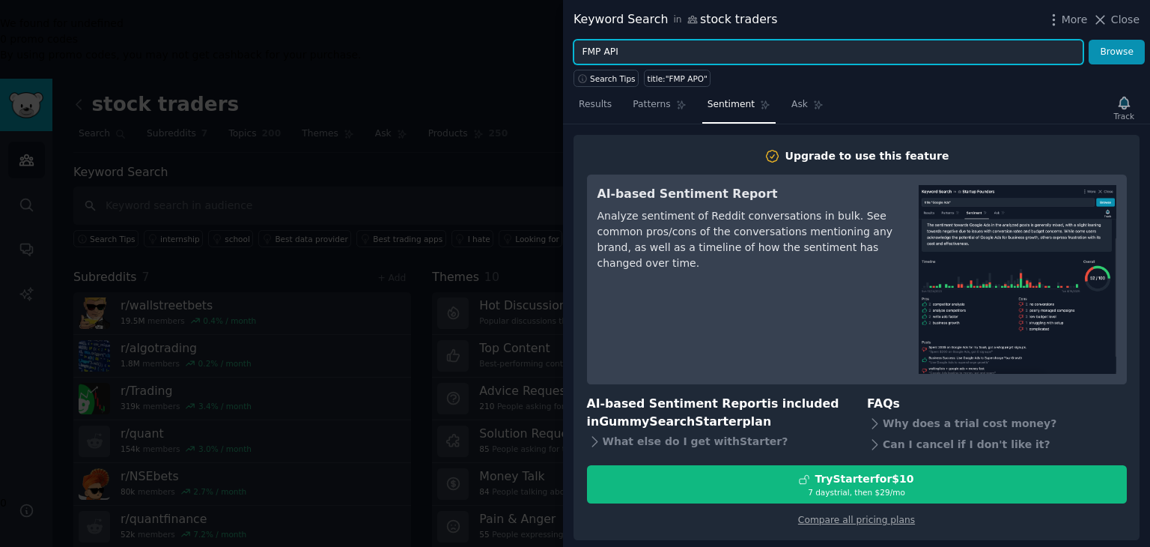
type input "FMP API"
click at [1089, 40] on button "Browse" at bounding box center [1117, 52] width 56 height 25
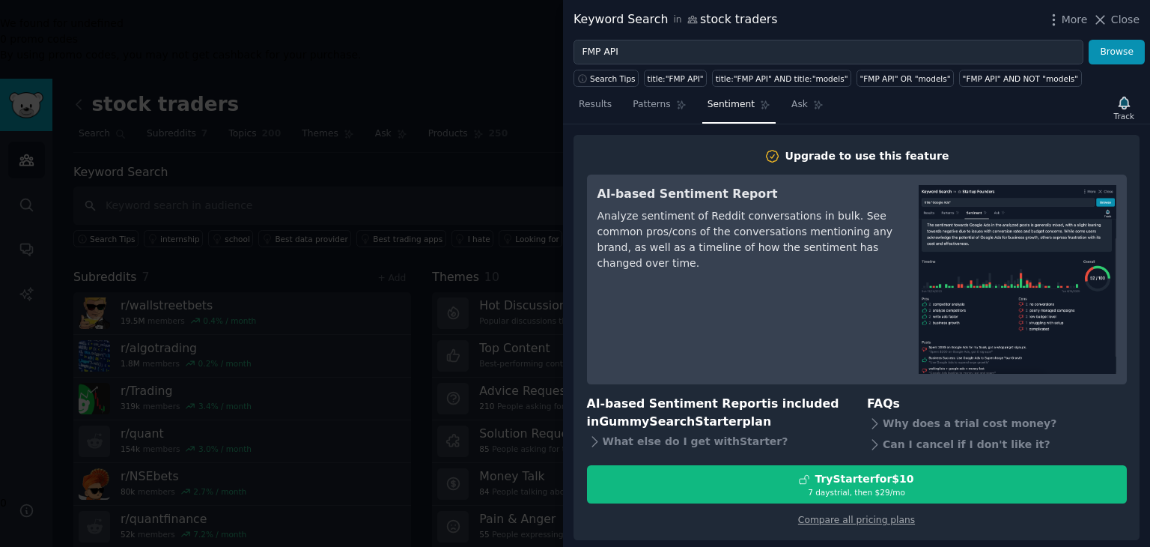
click at [614, 105] on nav "Results Patterns Sentiment Ask" at bounding box center [701, 108] width 255 height 31
click at [591, 109] on span "Results" at bounding box center [595, 104] width 33 height 13
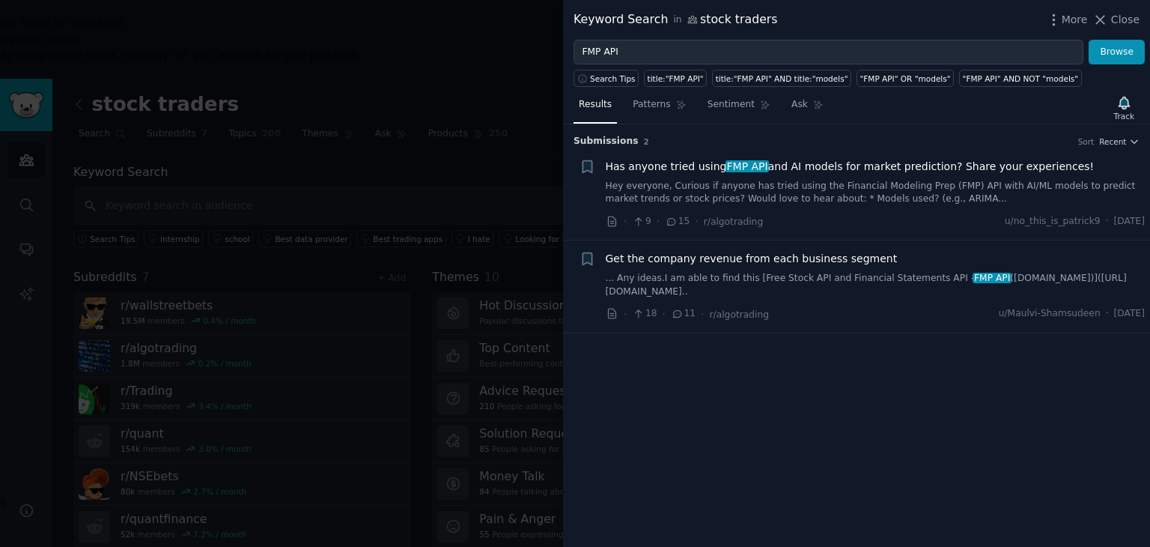
click at [947, 193] on link "Hey everyone, Curious if anyone has tried using the Financial Modeling Prep (FM…" at bounding box center [876, 193] width 540 height 26
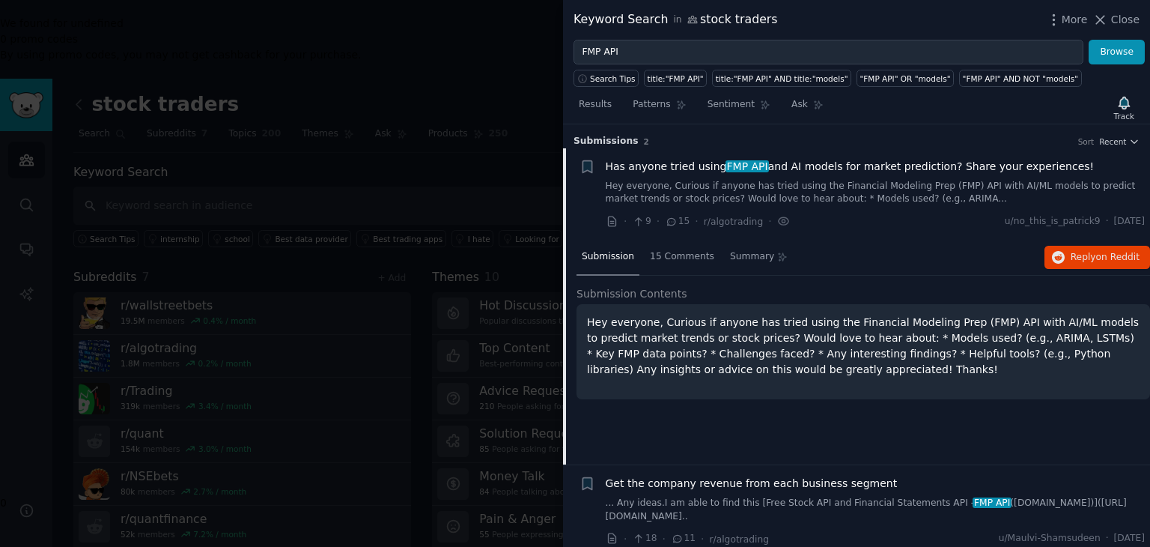
scroll to position [10, 0]
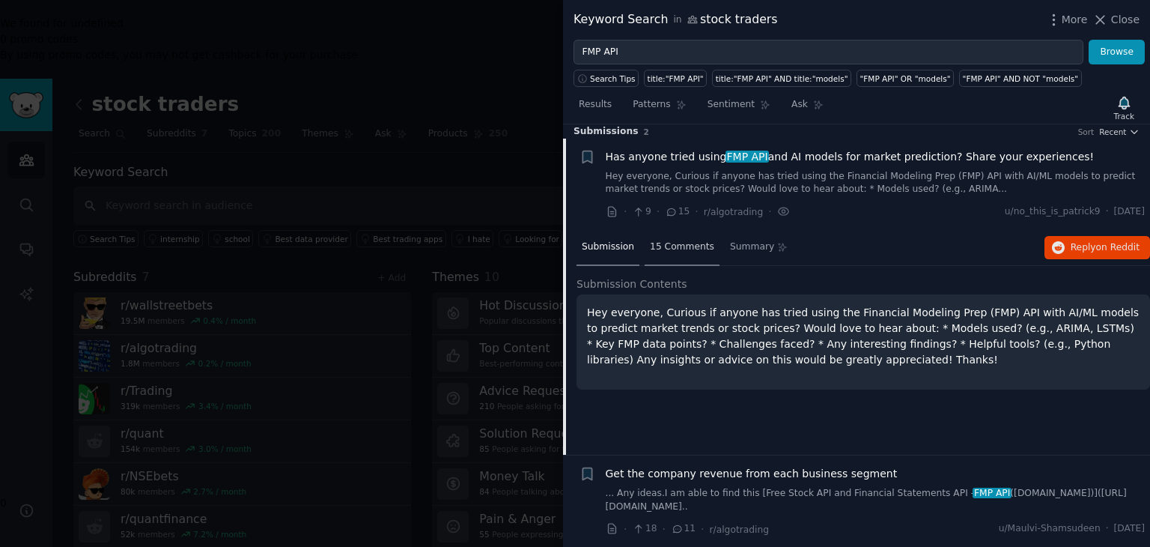
click at [700, 235] on div "15 Comments" at bounding box center [682, 248] width 75 height 36
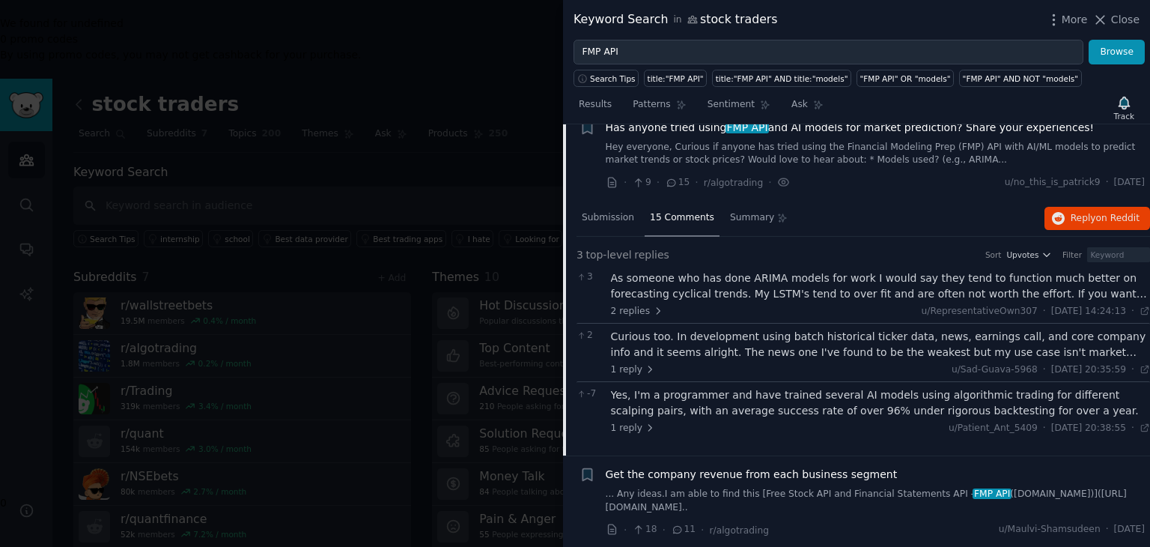
scroll to position [0, 0]
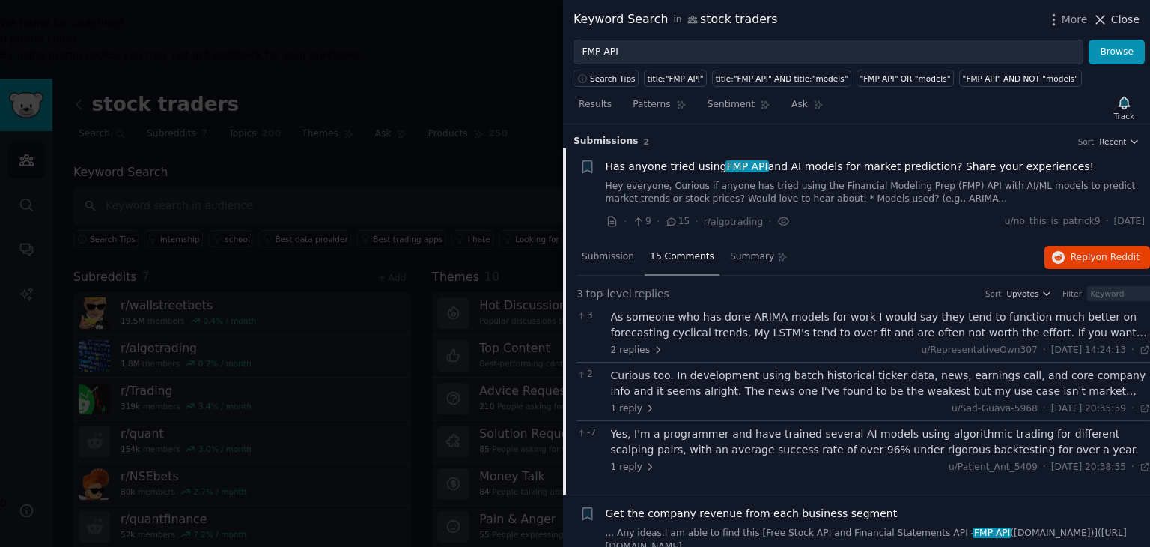
click at [1098, 19] on icon at bounding box center [1101, 20] width 16 height 16
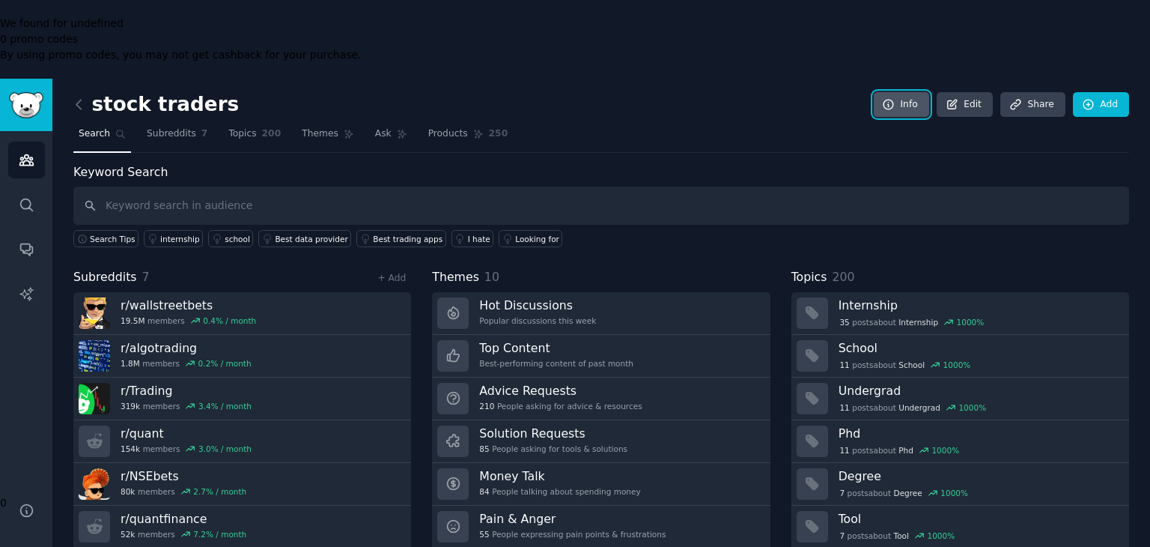
click at [923, 92] on link "Info" at bounding box center [901, 104] width 55 height 25
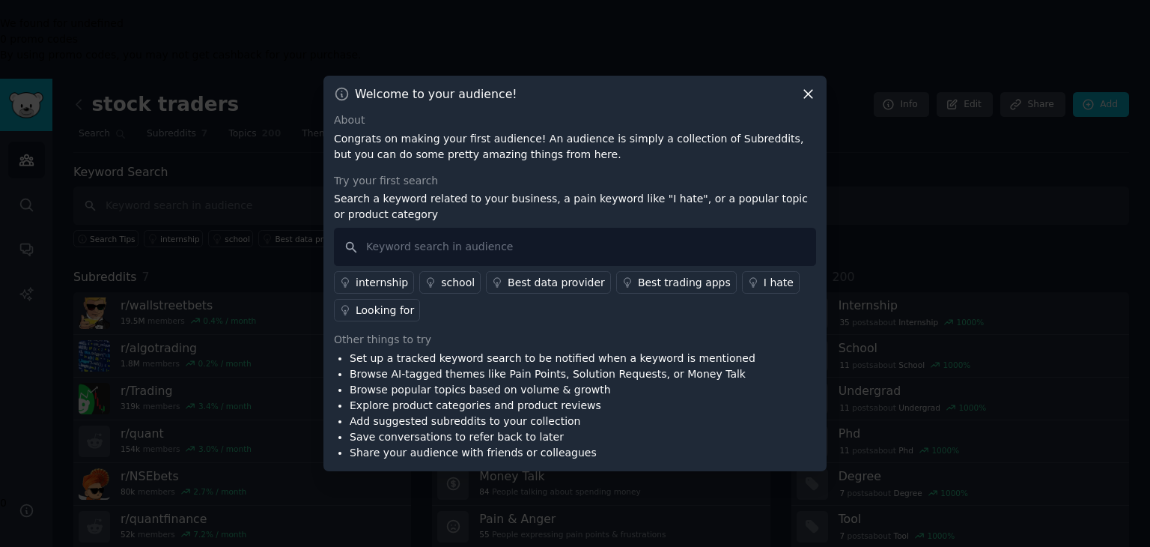
click at [806, 97] on icon at bounding box center [808, 95] width 8 height 8
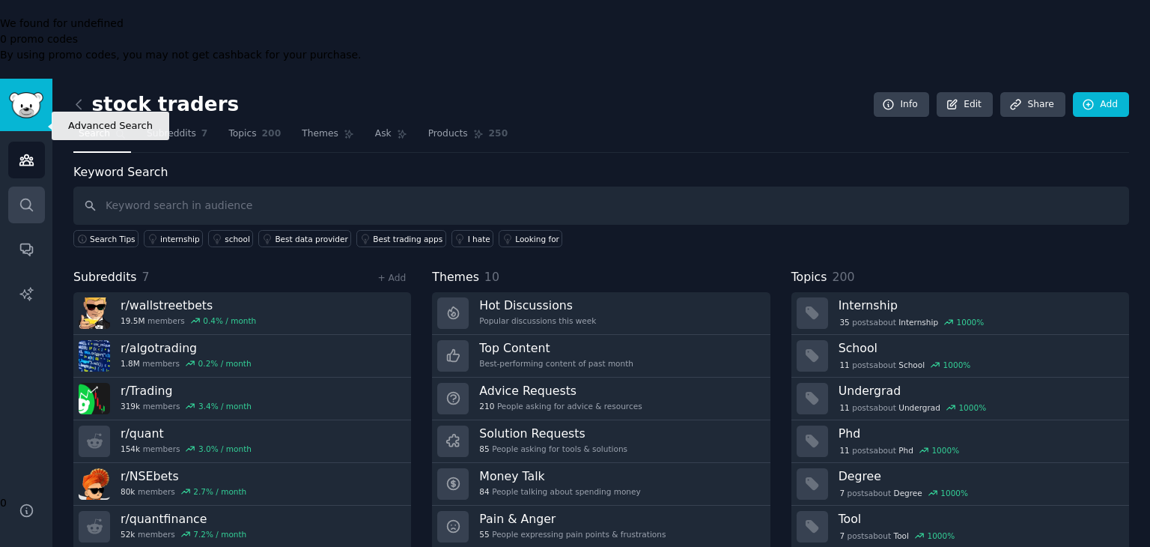
click at [24, 198] on icon "Sidebar" at bounding box center [26, 204] width 12 height 12
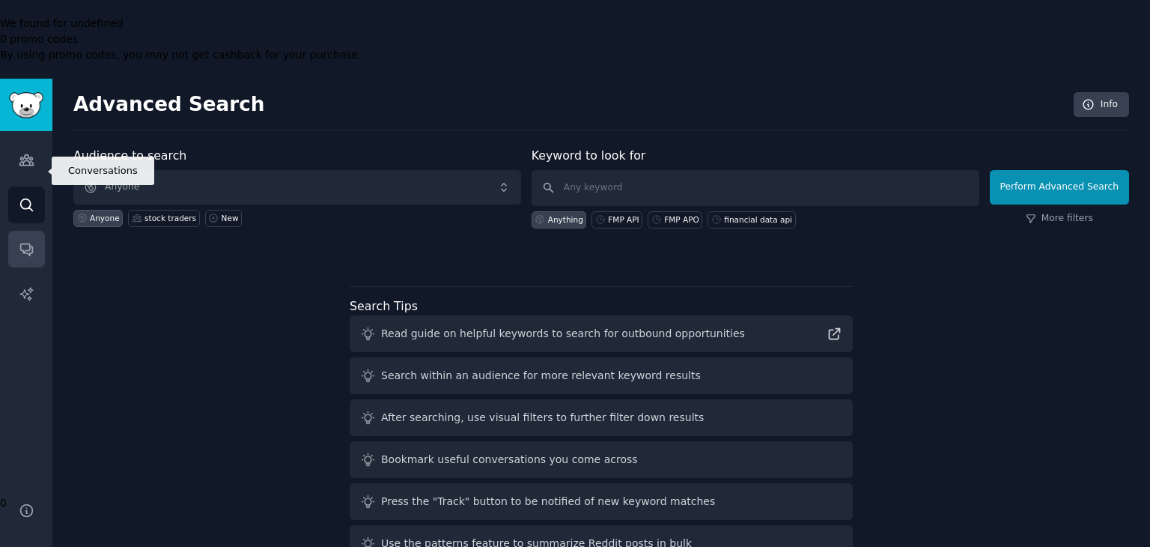
click at [24, 231] on link "Conversations" at bounding box center [26, 249] width 37 height 37
